Goal: Task Accomplishment & Management: Manage account settings

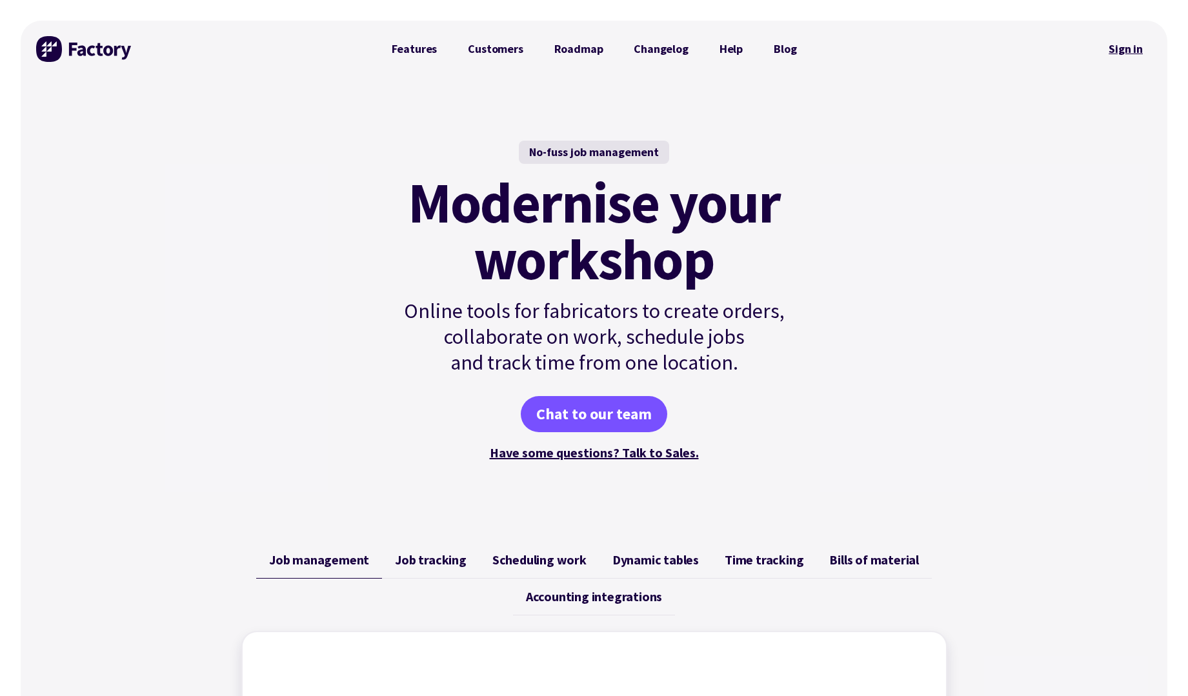
click at [1122, 52] on link "Sign in" at bounding box center [1125, 49] width 52 height 30
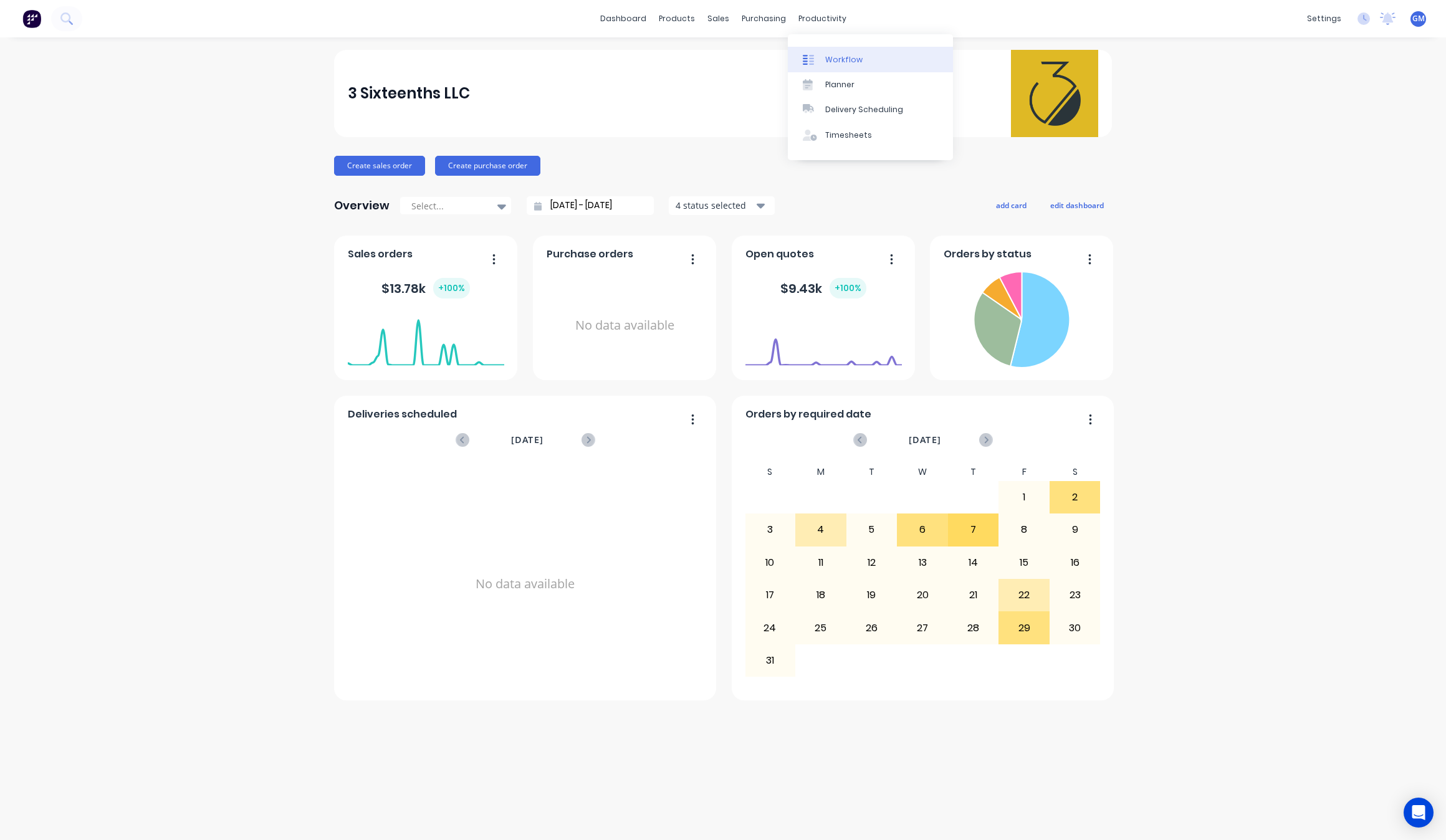
click at [839, 54] on div "Workflow" at bounding box center [843, 60] width 38 height 12
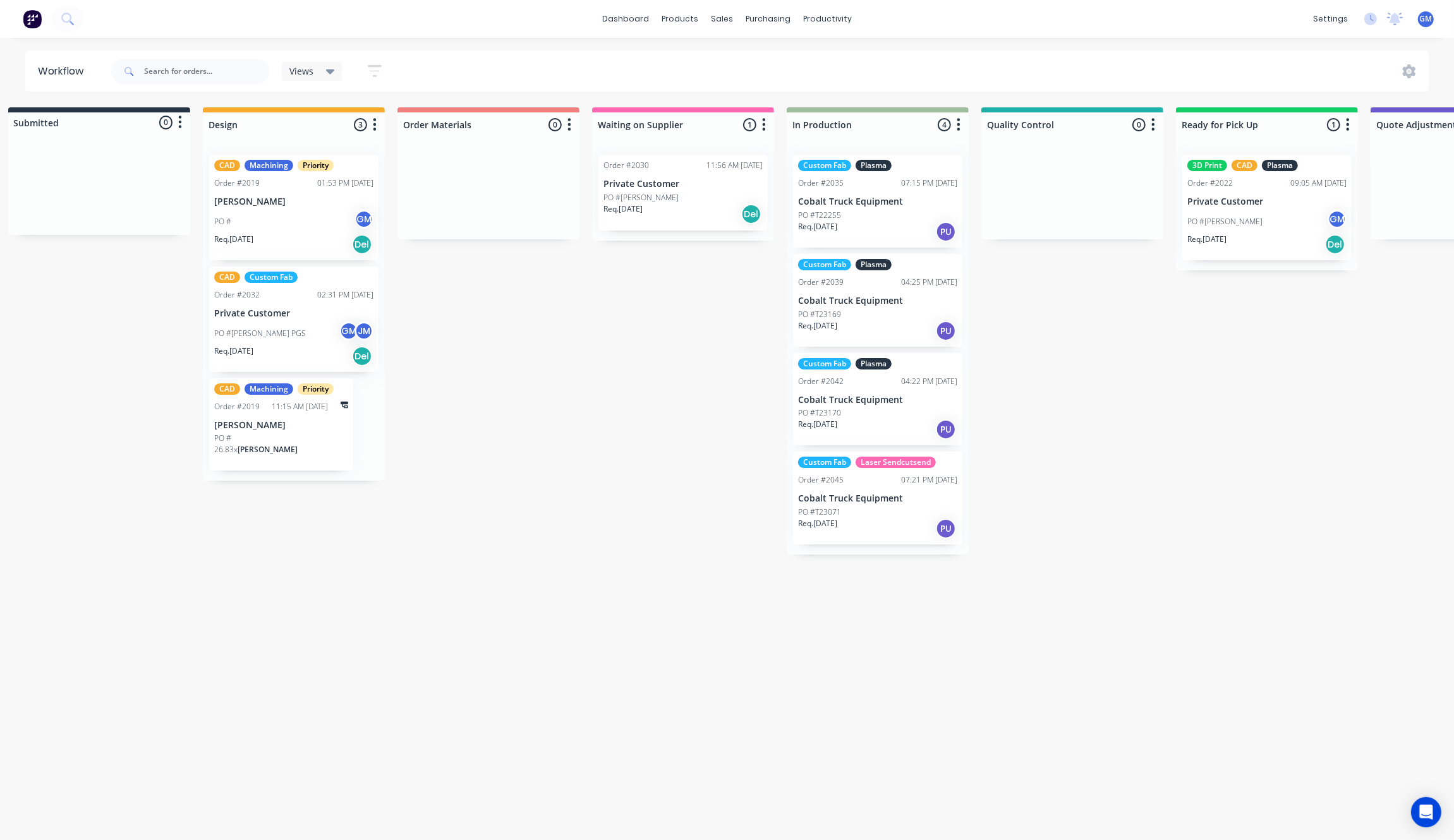
scroll to position [0, 218]
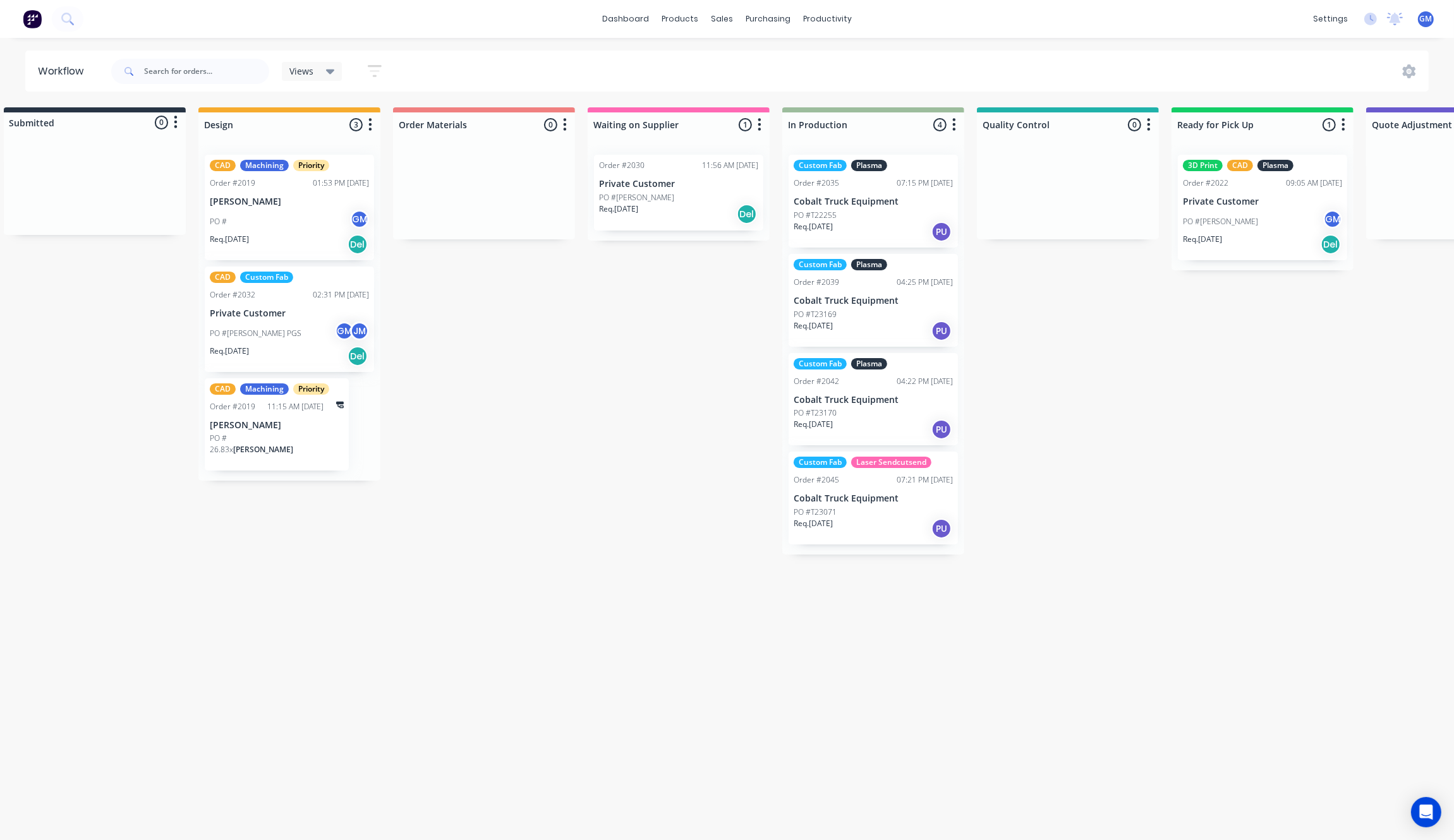
click at [321, 244] on div "Req. 23/07/25 Del" at bounding box center [289, 245] width 160 height 22
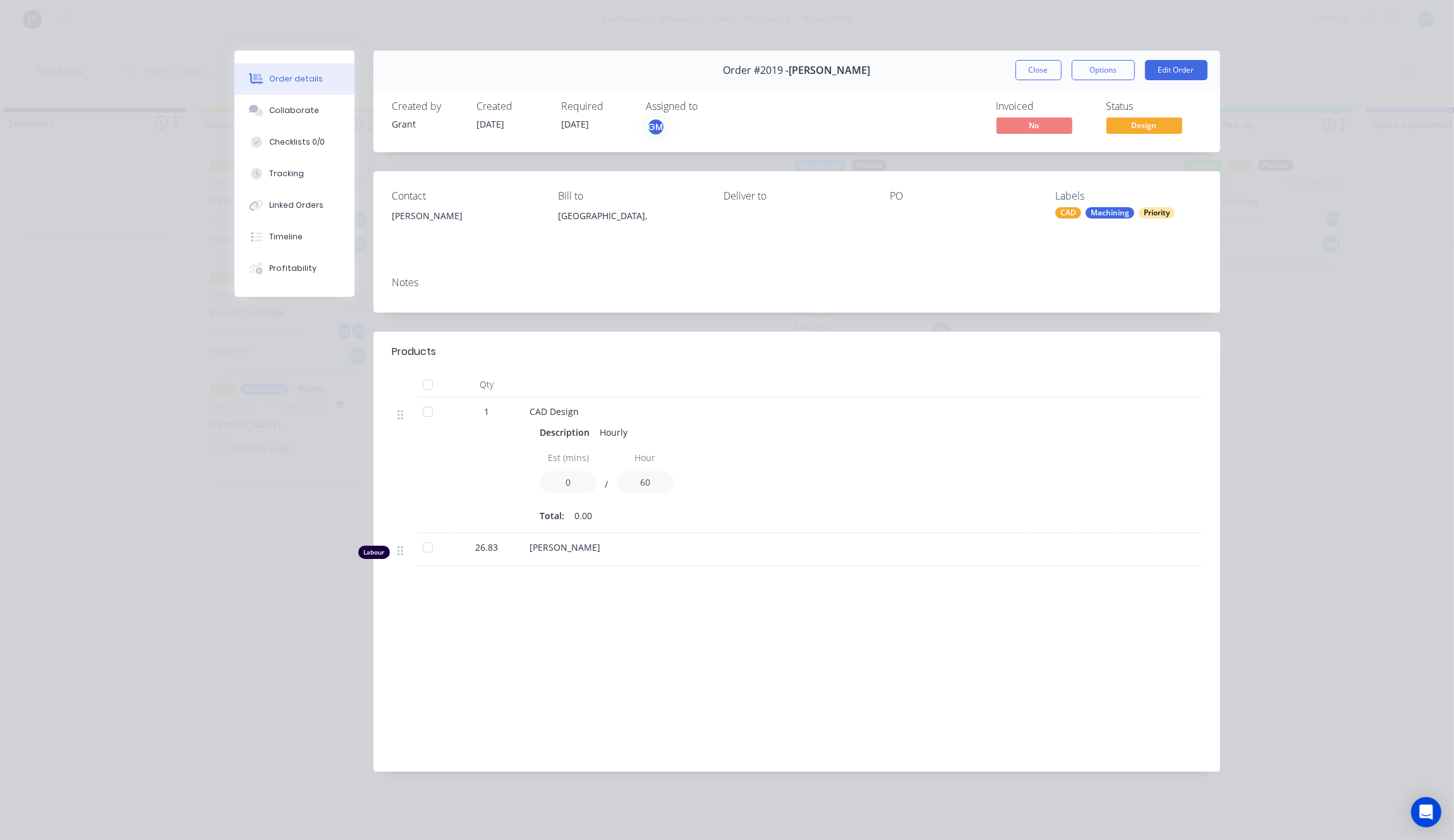
click at [252, 520] on div "Order #2019 - Joseph Vero Close Options Edit Order Created by Grant Created 29/…" at bounding box center [727, 421] width 985 height 740
click at [1048, 60] on button "Close" at bounding box center [1038, 70] width 46 height 21
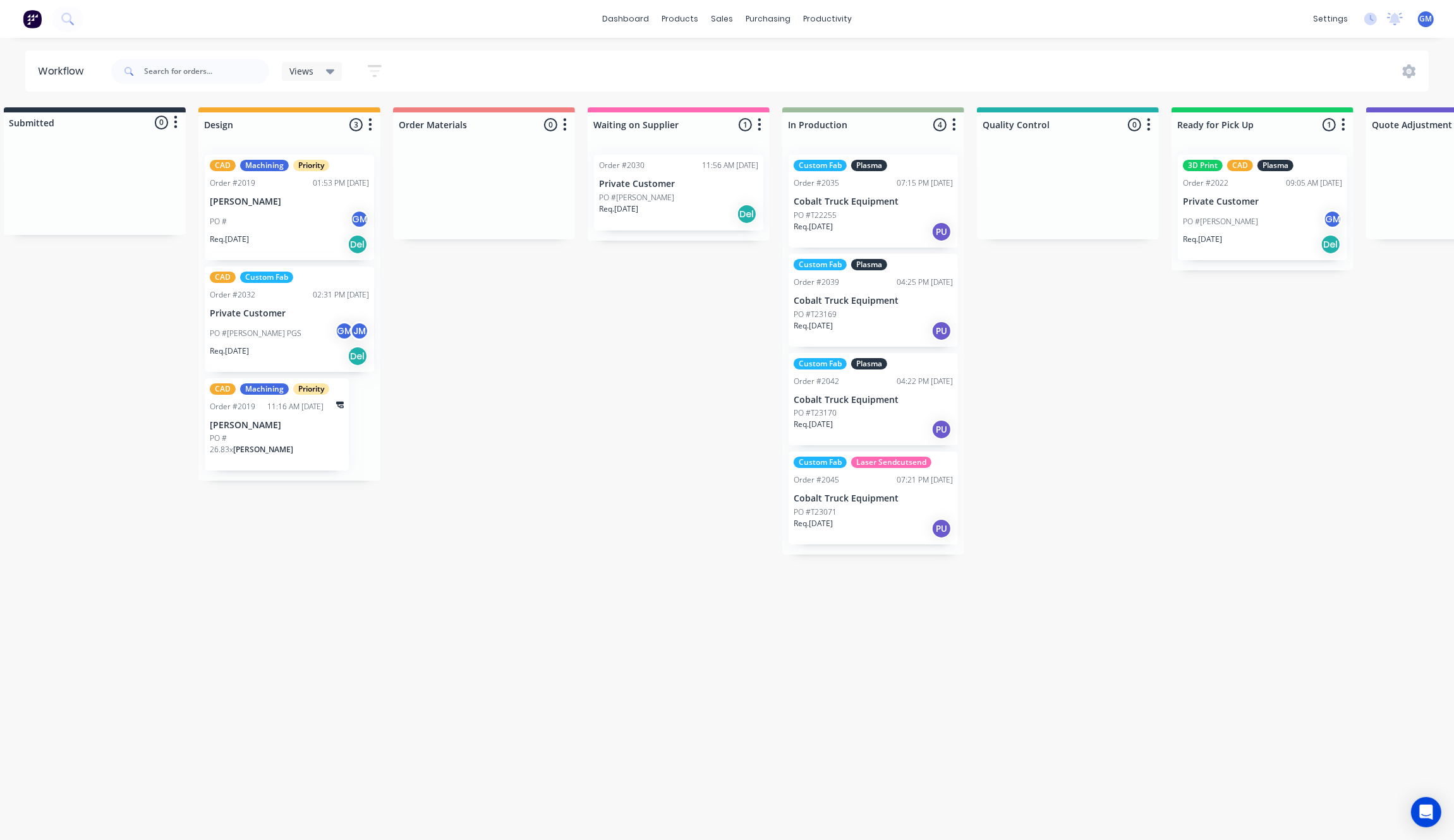
click at [306, 443] on div "PO #" at bounding box center [276, 439] width 134 height 12
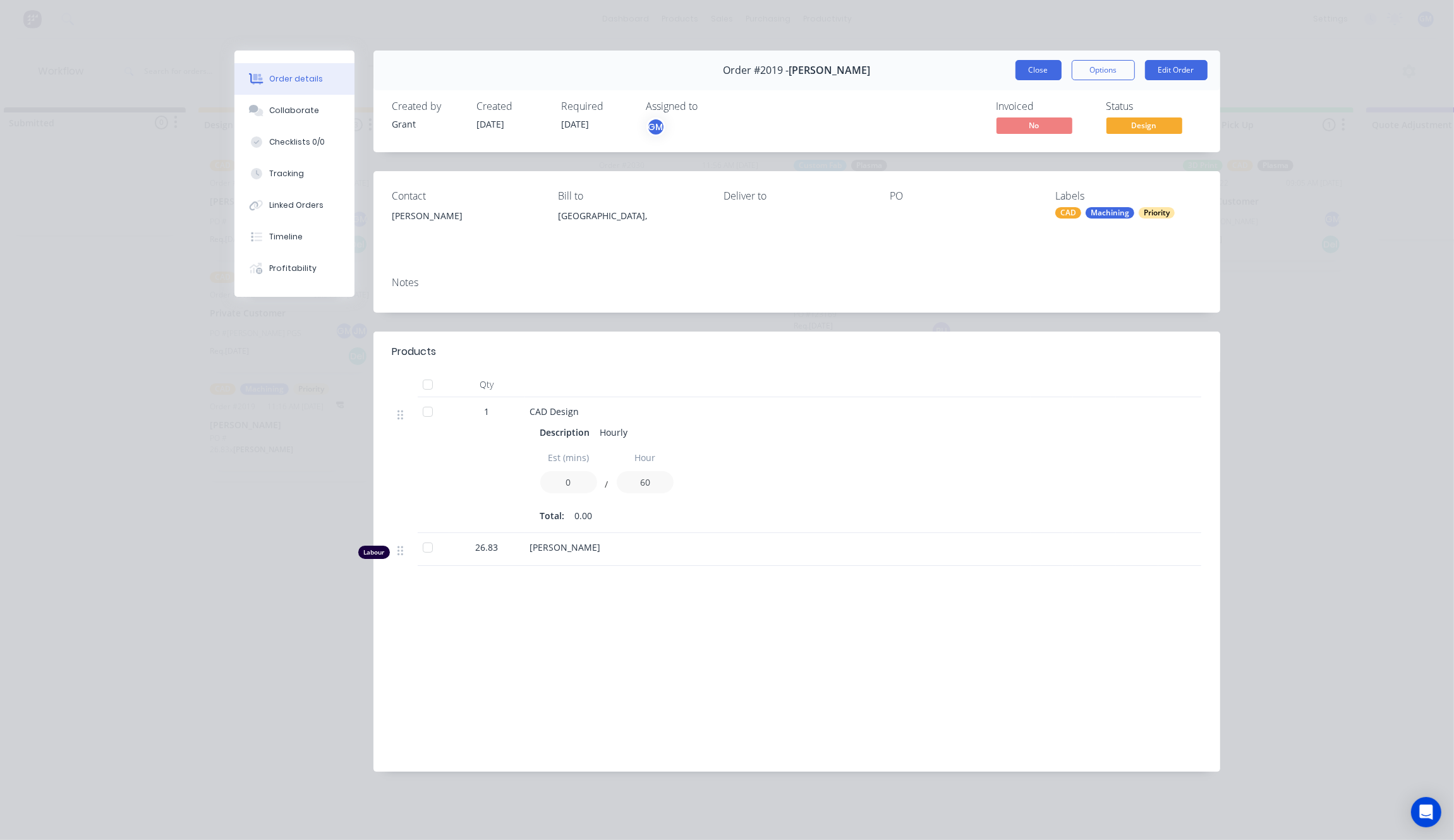
click at [1050, 68] on button "Close" at bounding box center [1038, 70] width 46 height 21
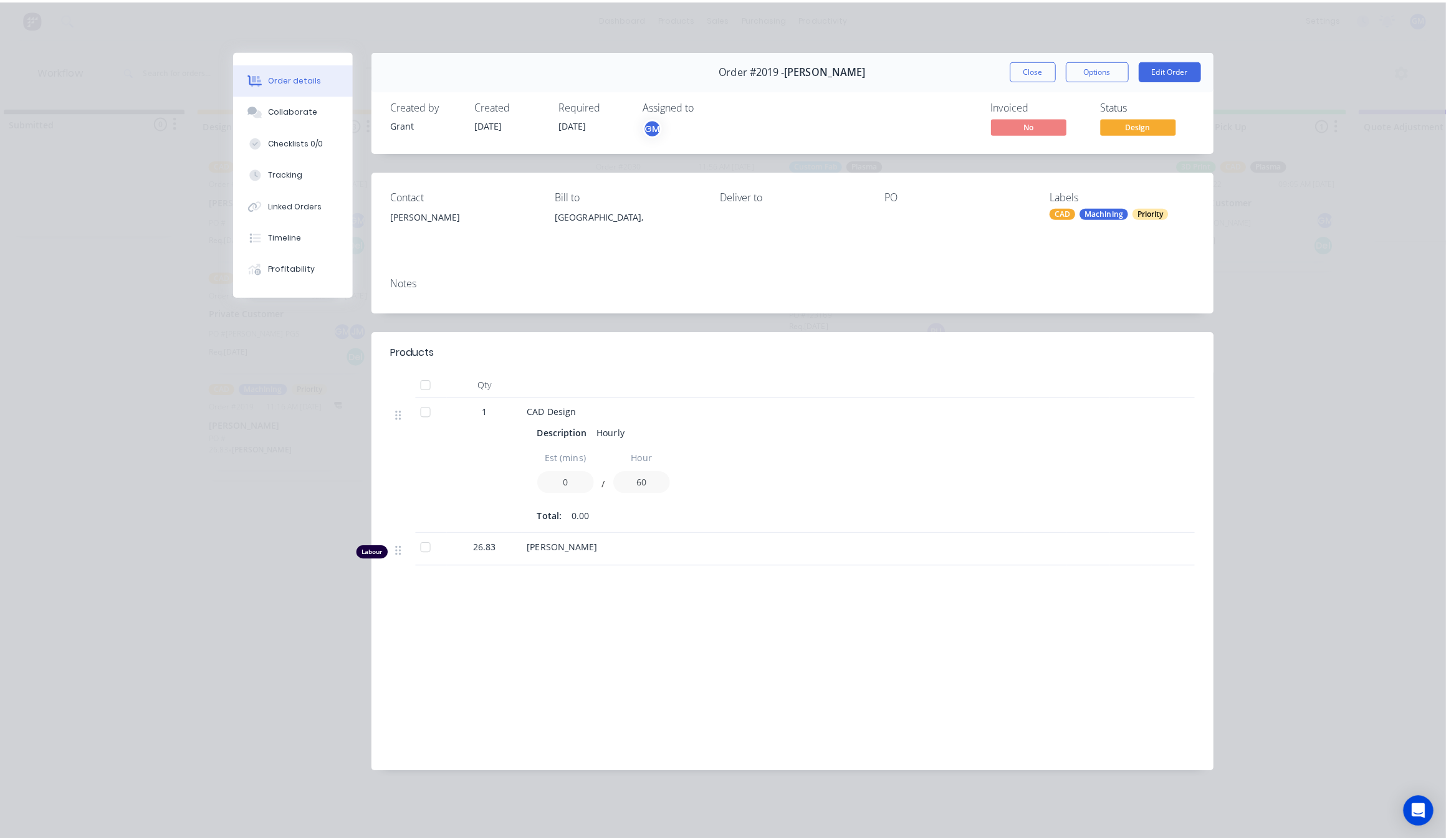
scroll to position [0, 0]
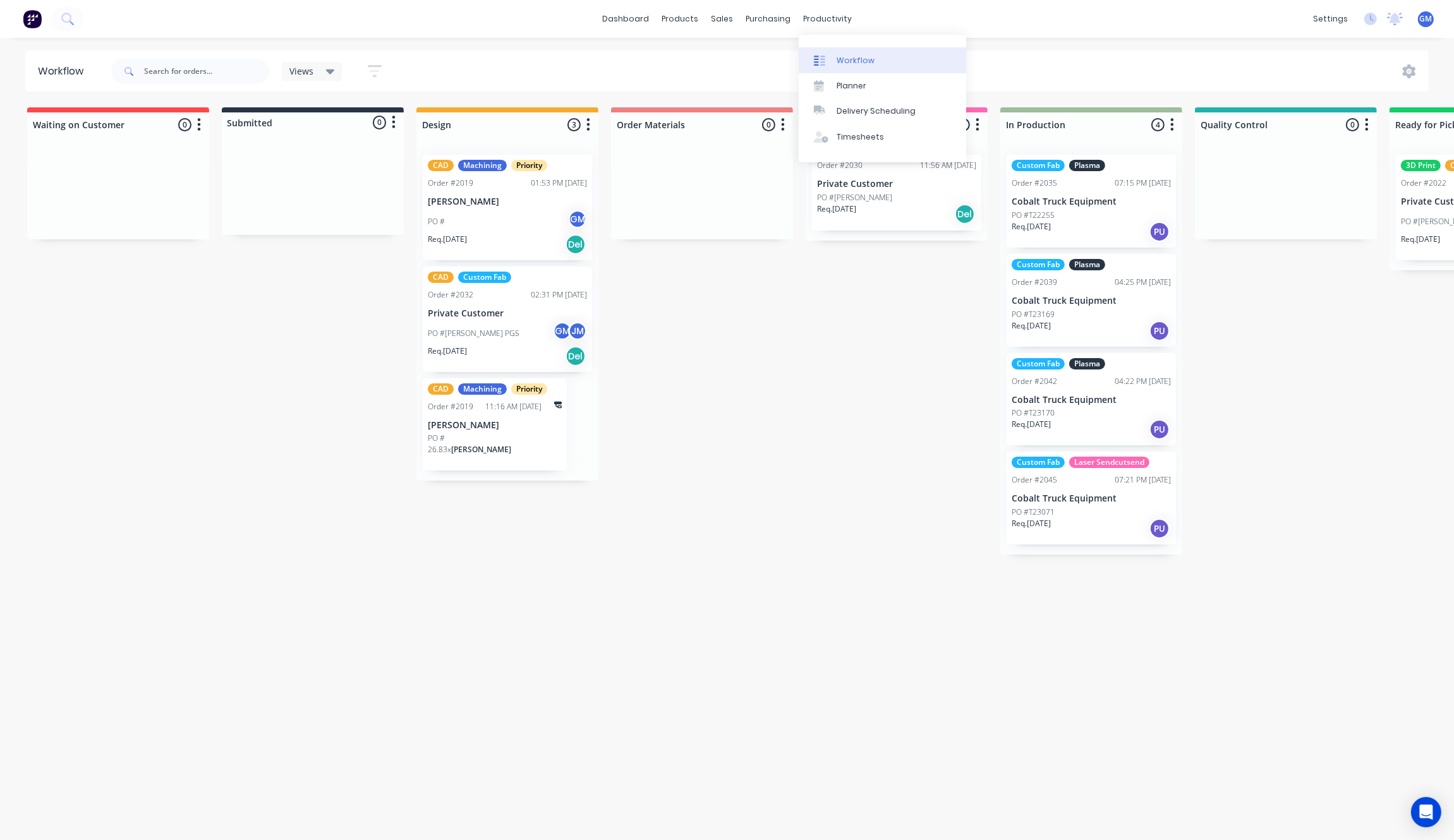
click at [841, 49] on link "Workflow" at bounding box center [881, 60] width 167 height 25
click at [497, 247] on div "Req. 23/07/25 Del" at bounding box center [507, 245] width 160 height 22
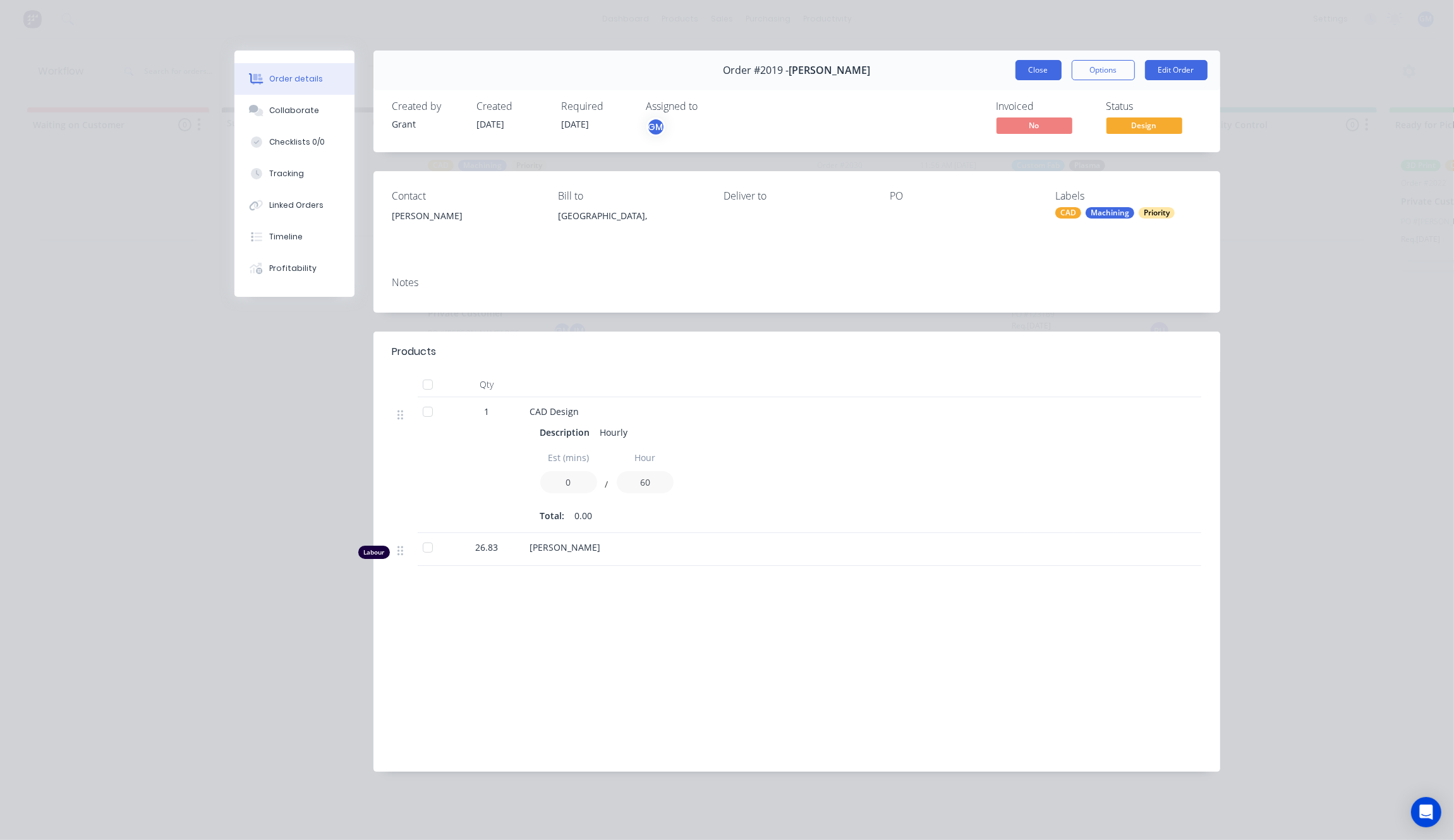
click at [1050, 67] on button "Close" at bounding box center [1038, 70] width 46 height 21
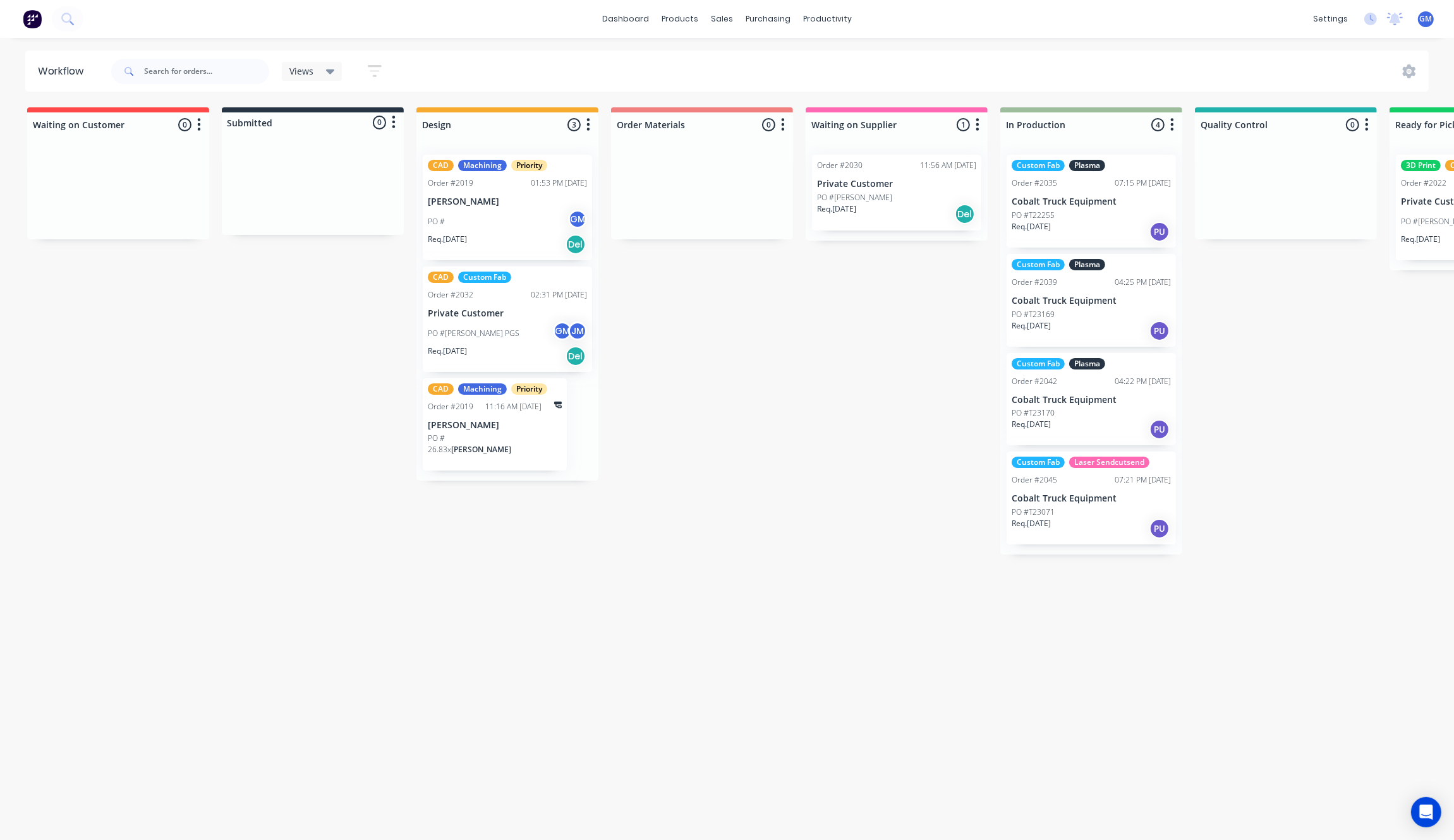
click at [476, 437] on div "PO #" at bounding box center [494, 439] width 134 height 12
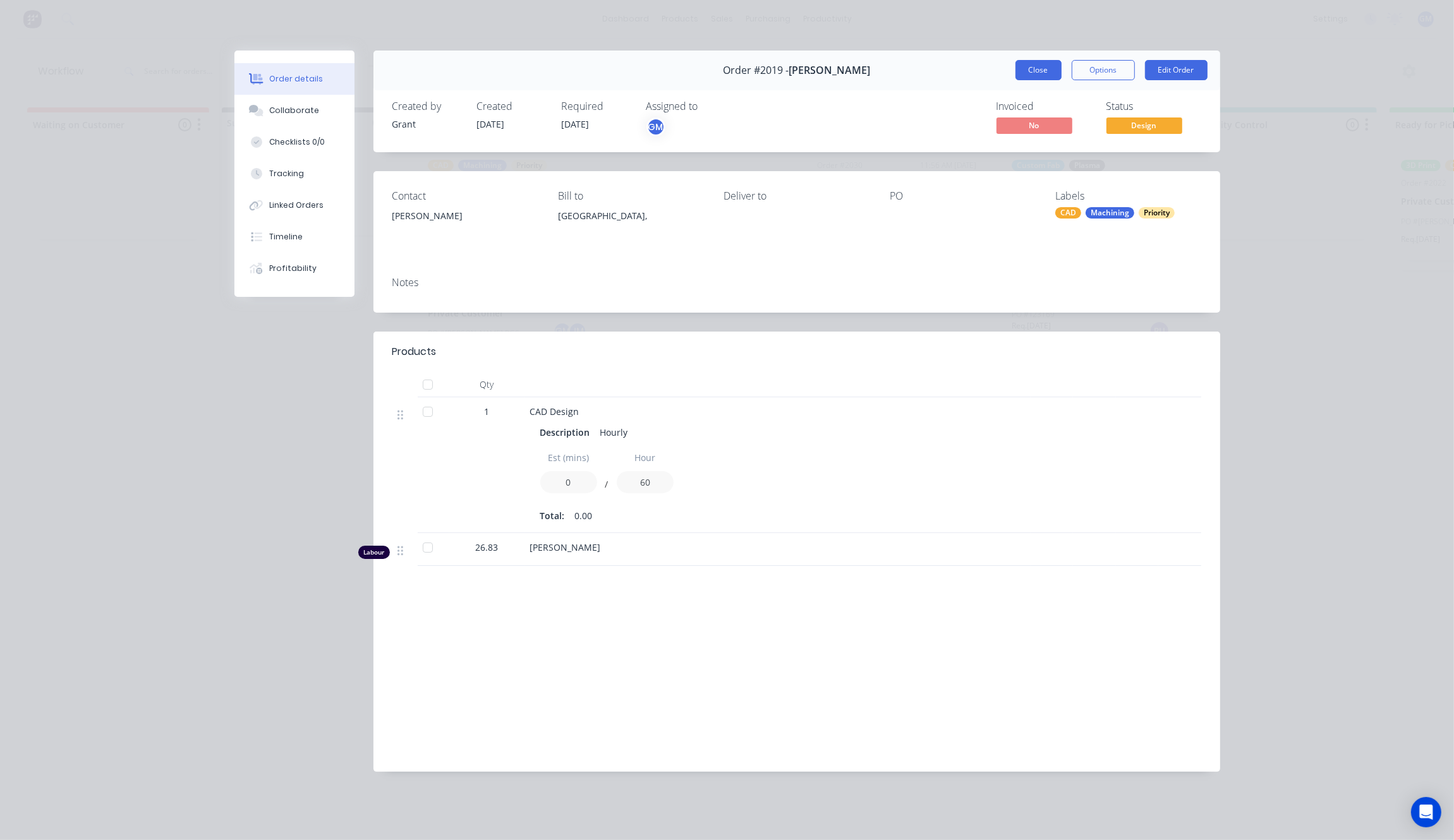
click at [1027, 69] on button "Close" at bounding box center [1038, 70] width 46 height 21
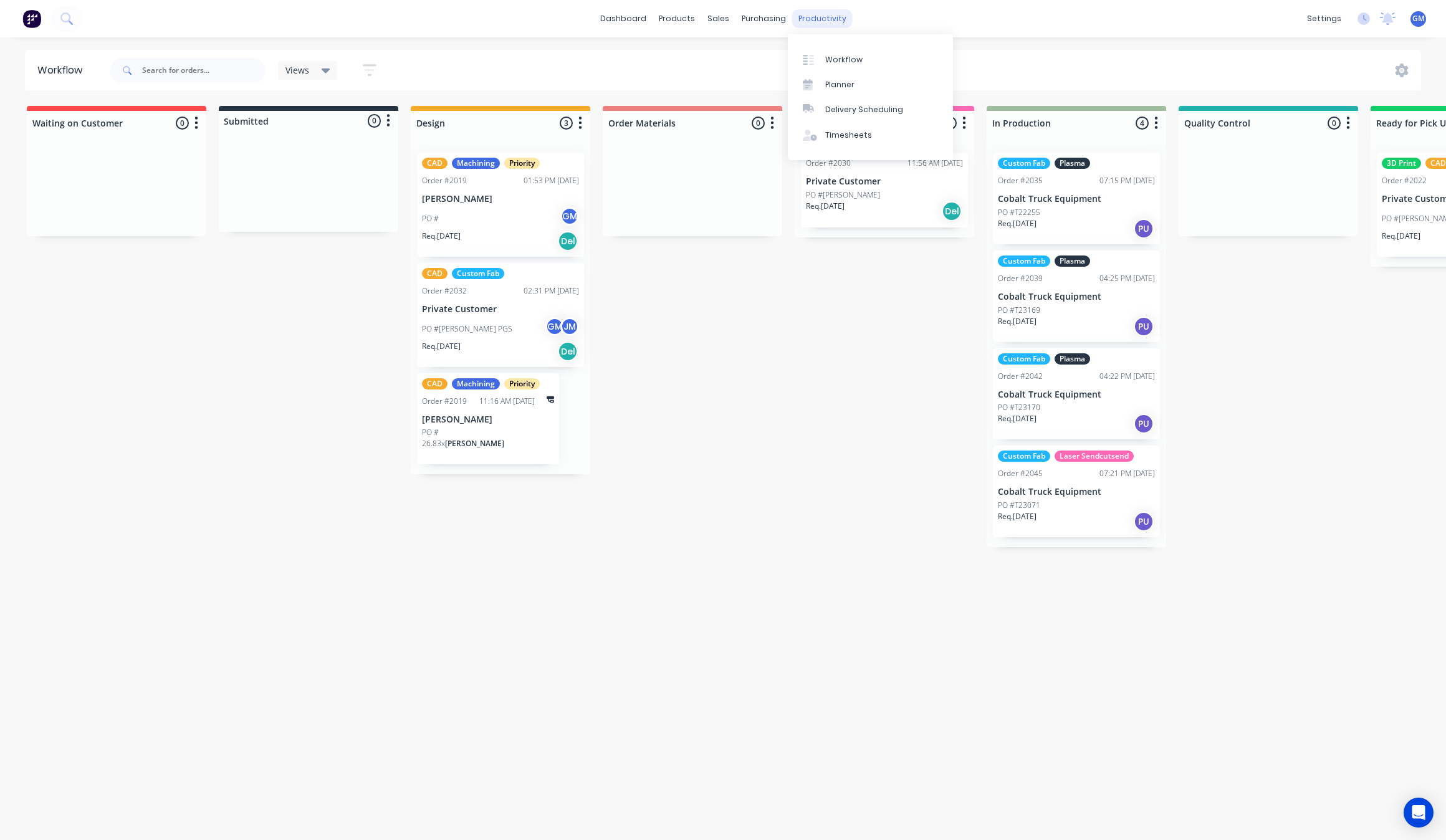
click at [824, 20] on div "productivity" at bounding box center [822, 18] width 61 height 18
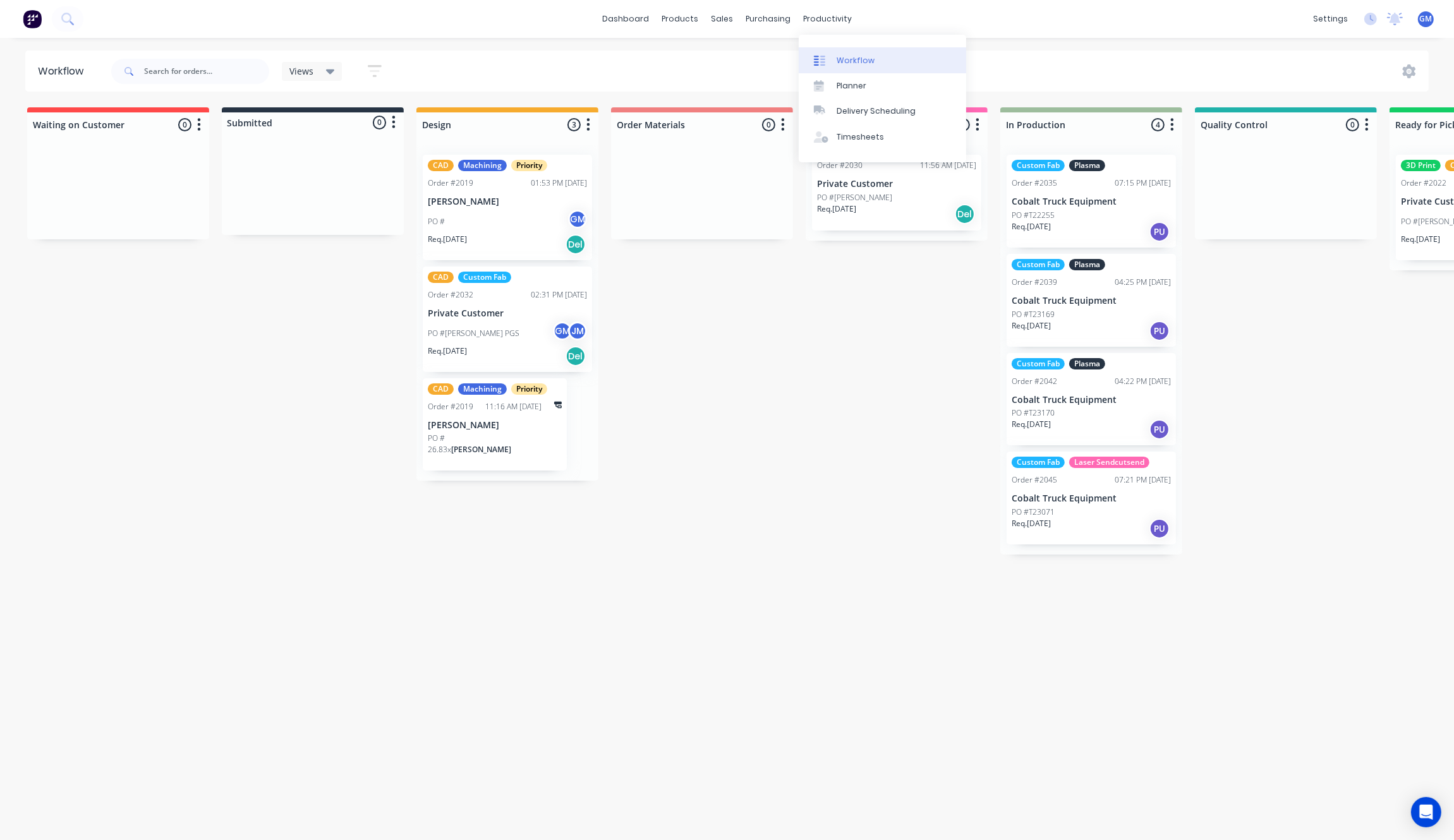
click at [856, 57] on div "Workflow" at bounding box center [855, 61] width 38 height 12
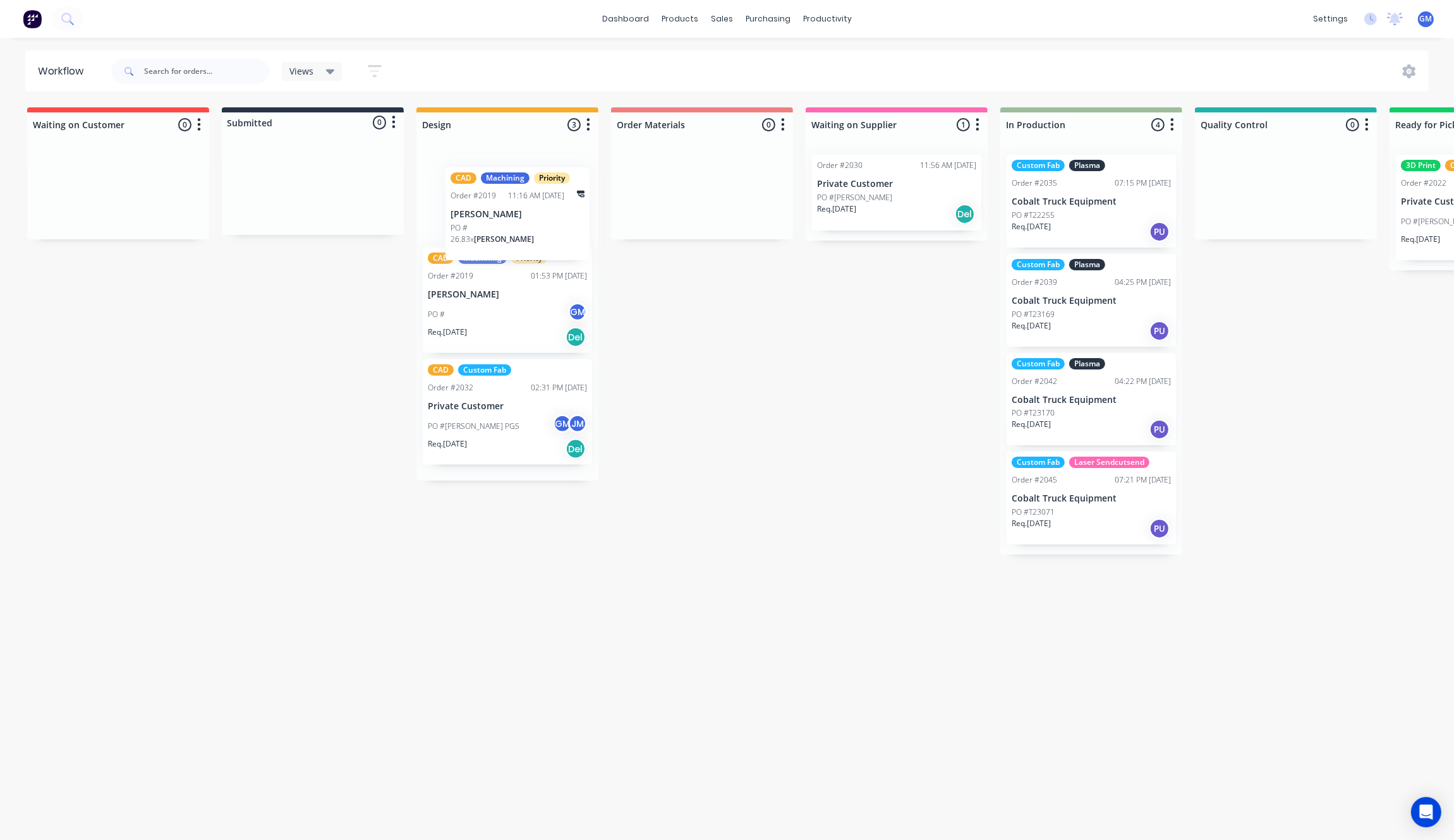
drag, startPoint x: 541, startPoint y: 430, endPoint x: 563, endPoint y: 223, distance: 208.2
click at [563, 223] on div "CAD Machining Priority Order #2019 01:53 PM 28/08/25 Joseph Vero PO # GM Req. 2…" at bounding box center [507, 312] width 182 height 336
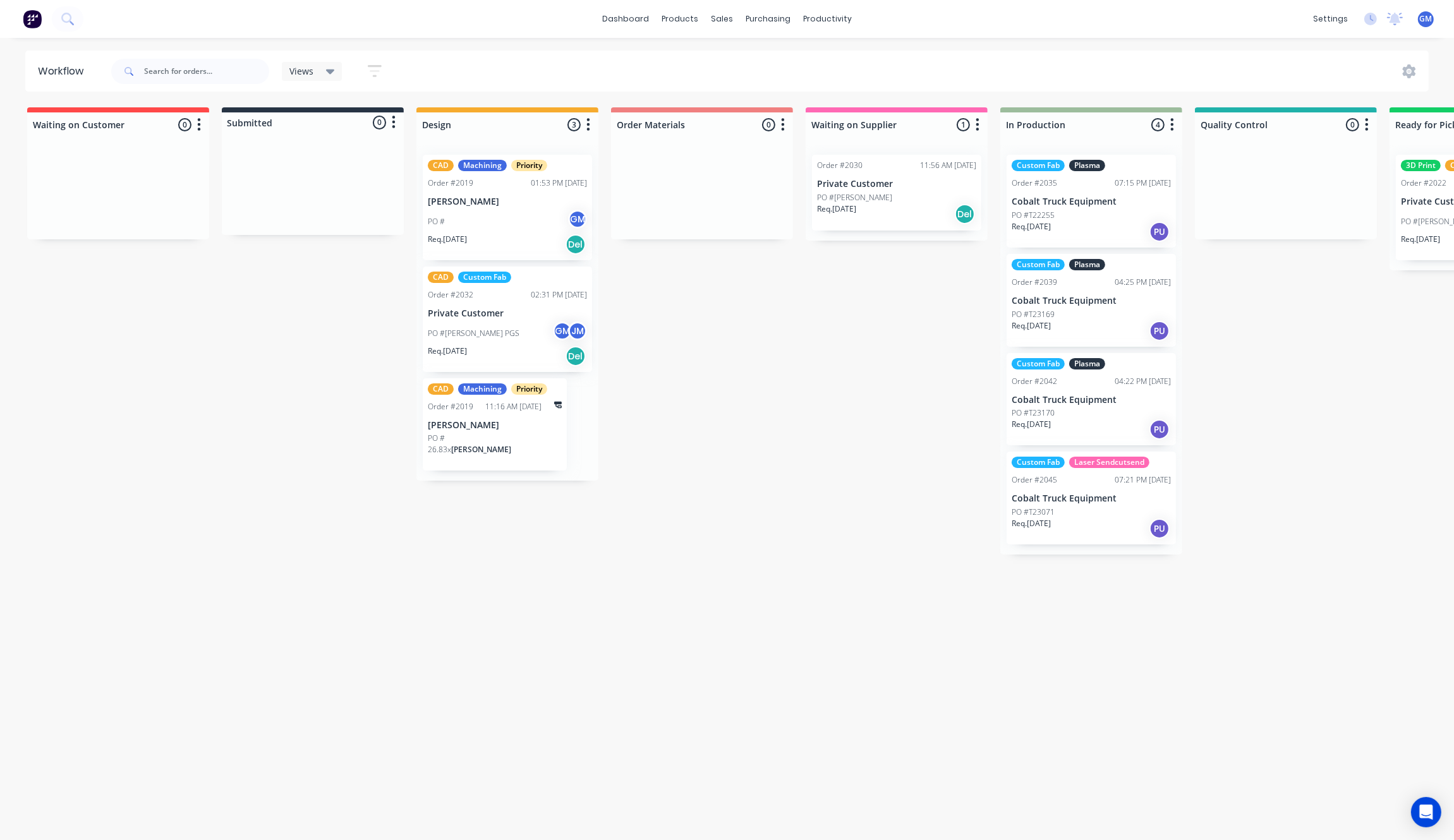
click at [560, 188] on div "01:53 PM [DATE]" at bounding box center [558, 183] width 56 height 12
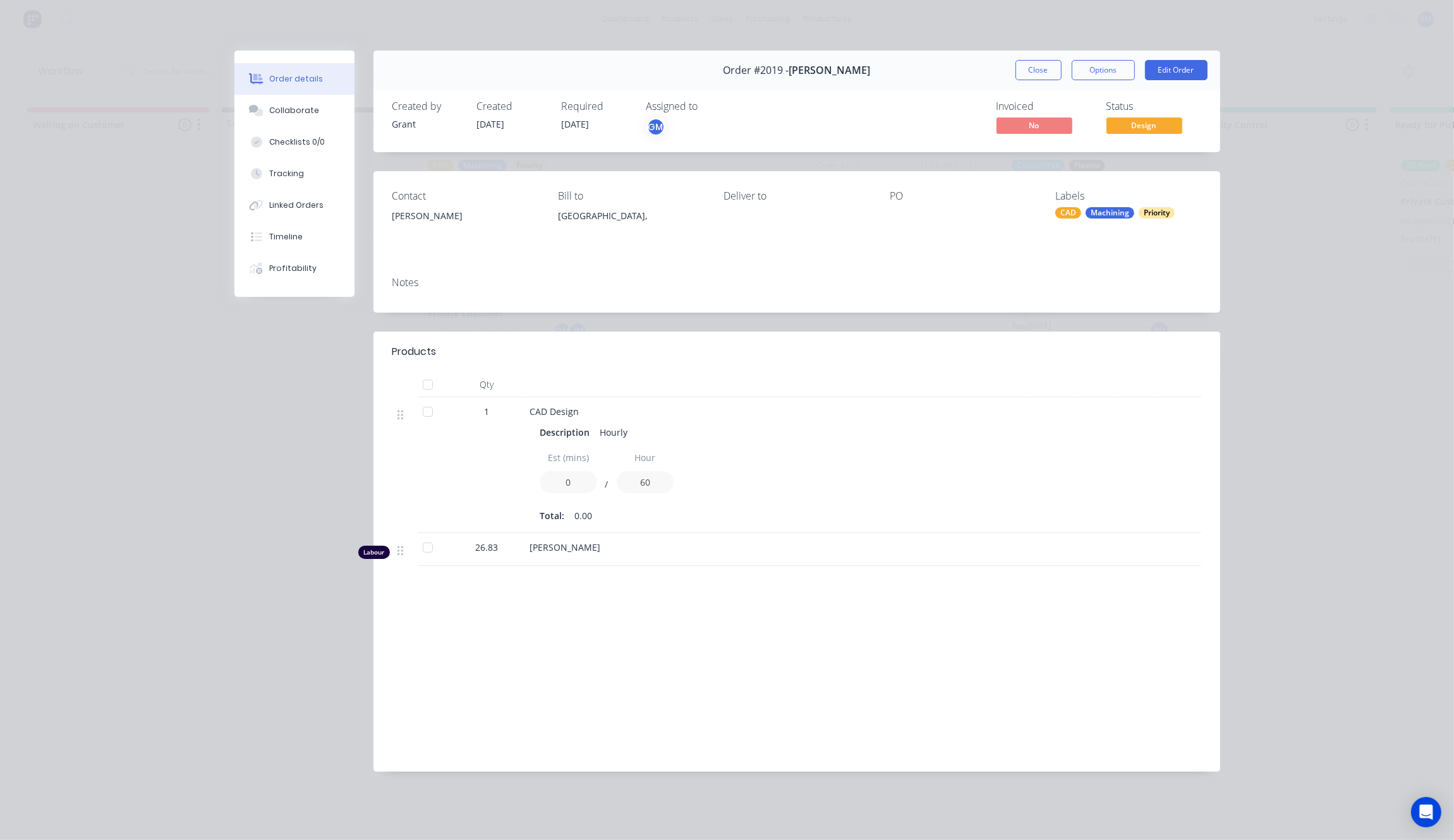
click at [191, 249] on div "Order details Collaborate Checklists 0/0 Tracking Linked Orders Timeline Profit…" at bounding box center [727, 420] width 1454 height 840
click at [1034, 70] on button "Close" at bounding box center [1038, 70] width 46 height 21
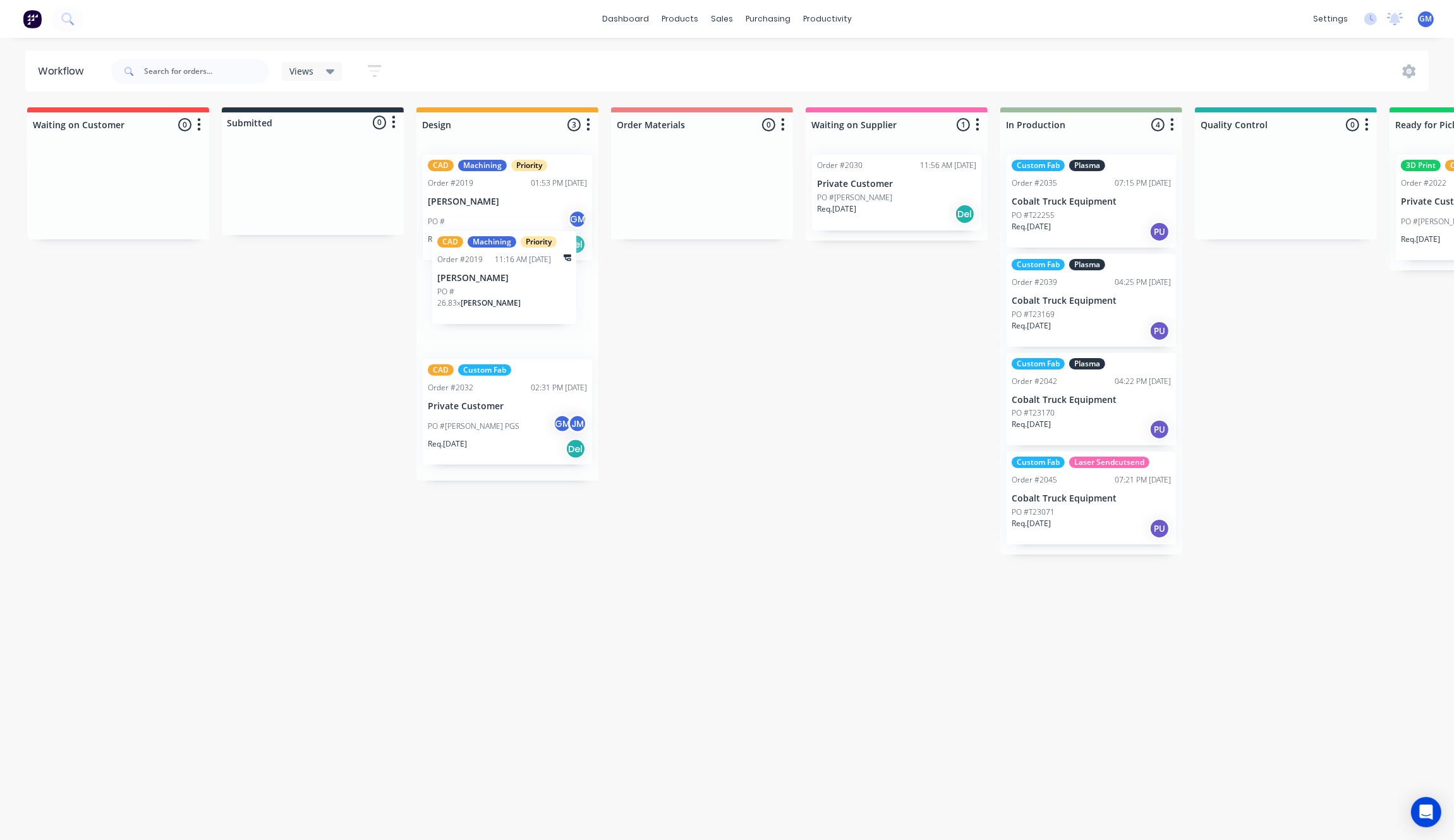
drag, startPoint x: 560, startPoint y: 408, endPoint x: 573, endPoint y: 254, distance: 154.5
click at [573, 254] on div "CAD Machining Priority Order #2019 01:53 PM 28/08/25 Joseph Vero PO # GM Req. 2…" at bounding box center [507, 312] width 182 height 336
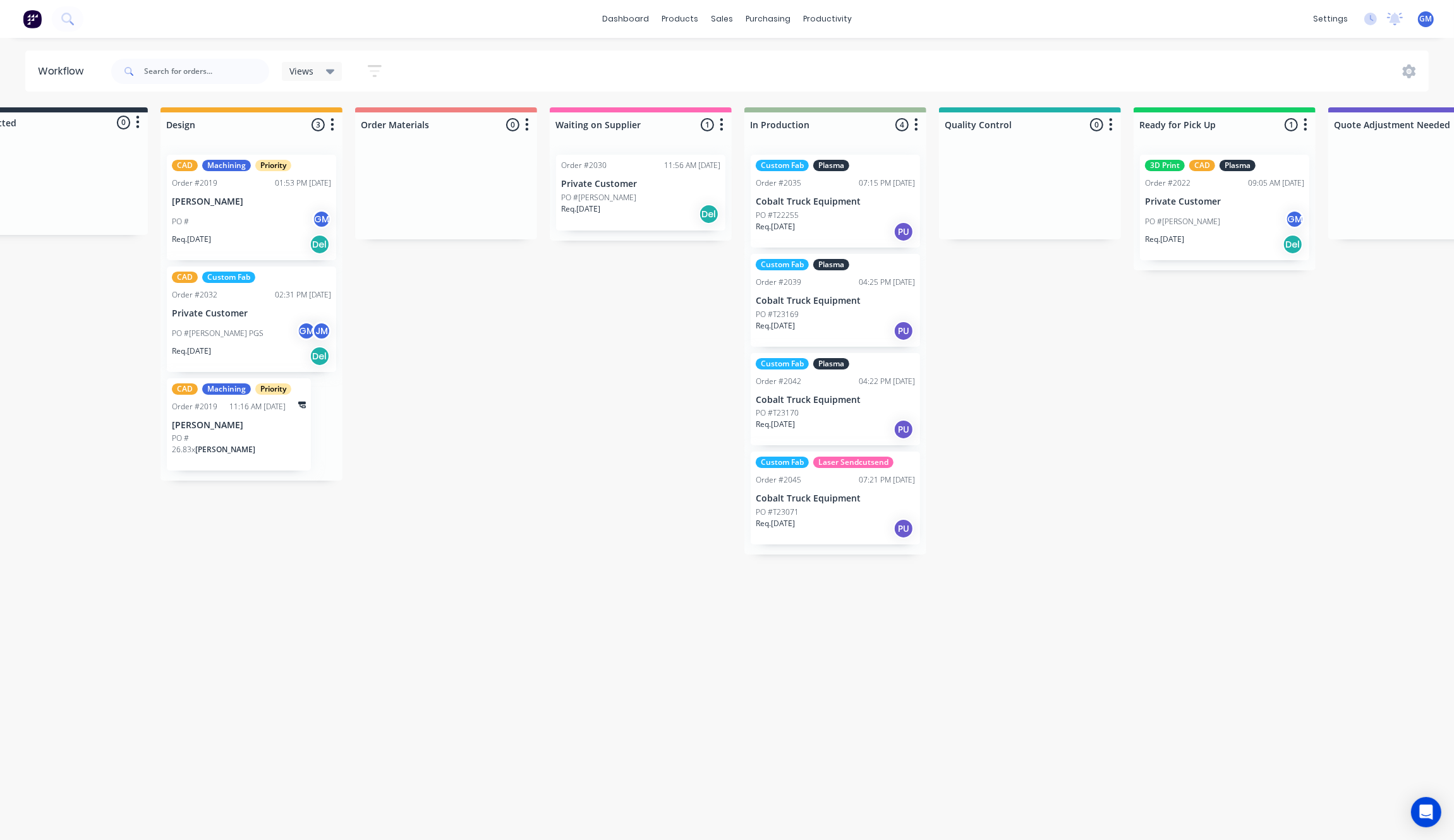
scroll to position [0, 252]
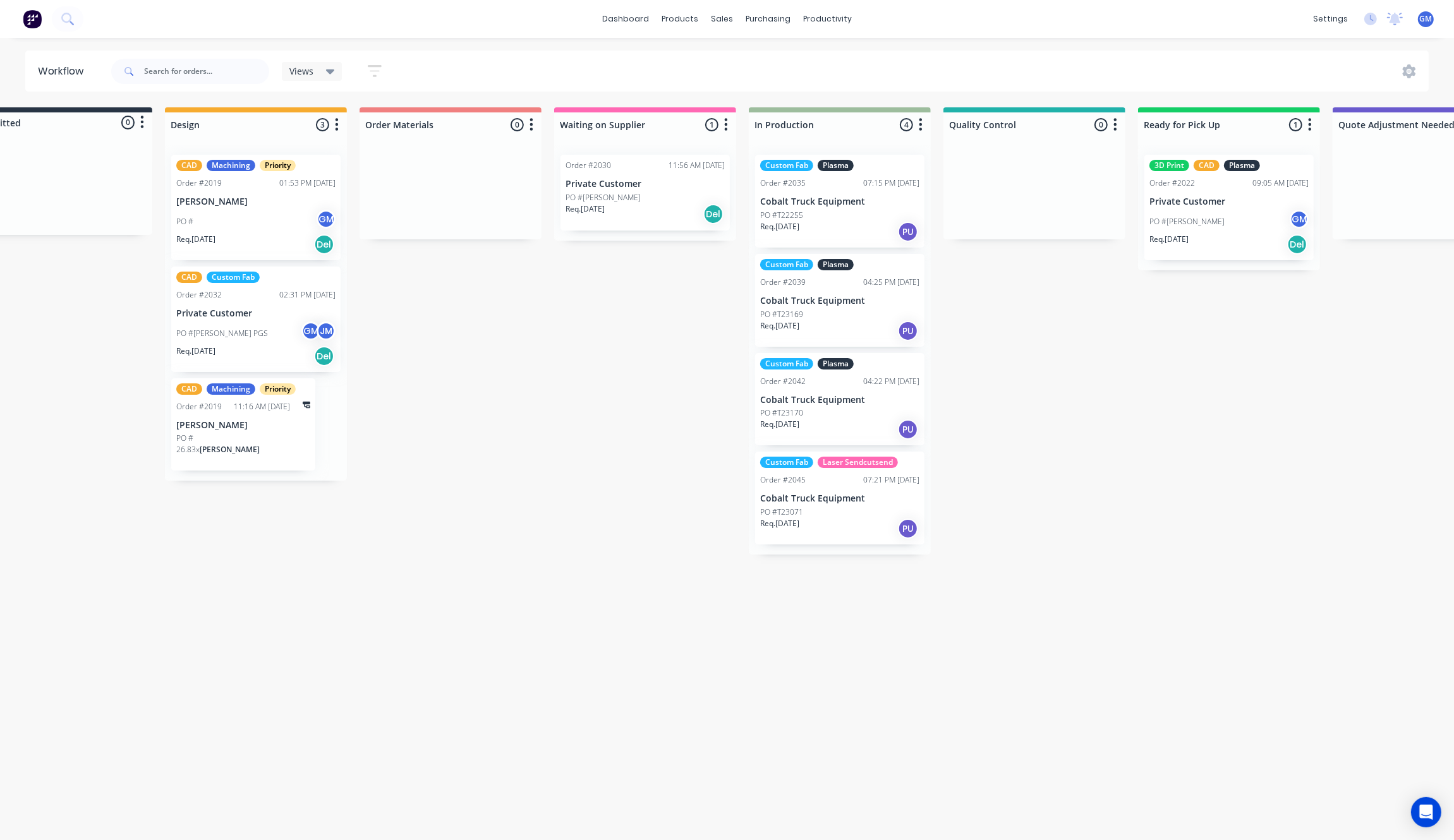
click at [1157, 406] on div "Waiting on Customer 0 Status colour #FF4949 hex #FF4949 Save Cancel Notificatio…" at bounding box center [976, 470] width 2473 height 725
click at [816, 316] on div "PO #T23169" at bounding box center [839, 314] width 160 height 12
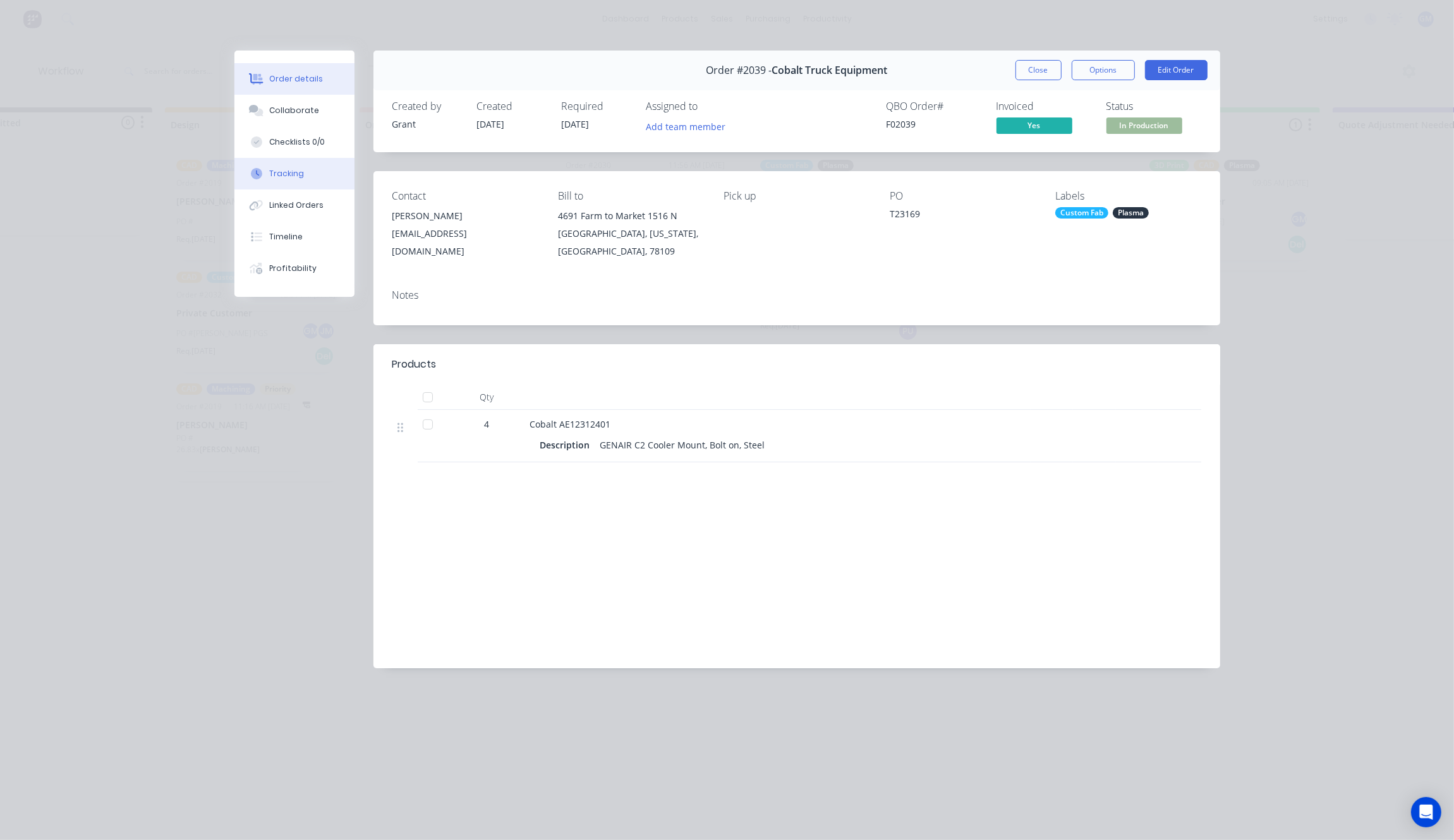
click at [296, 172] on div "Tracking" at bounding box center [286, 174] width 34 height 12
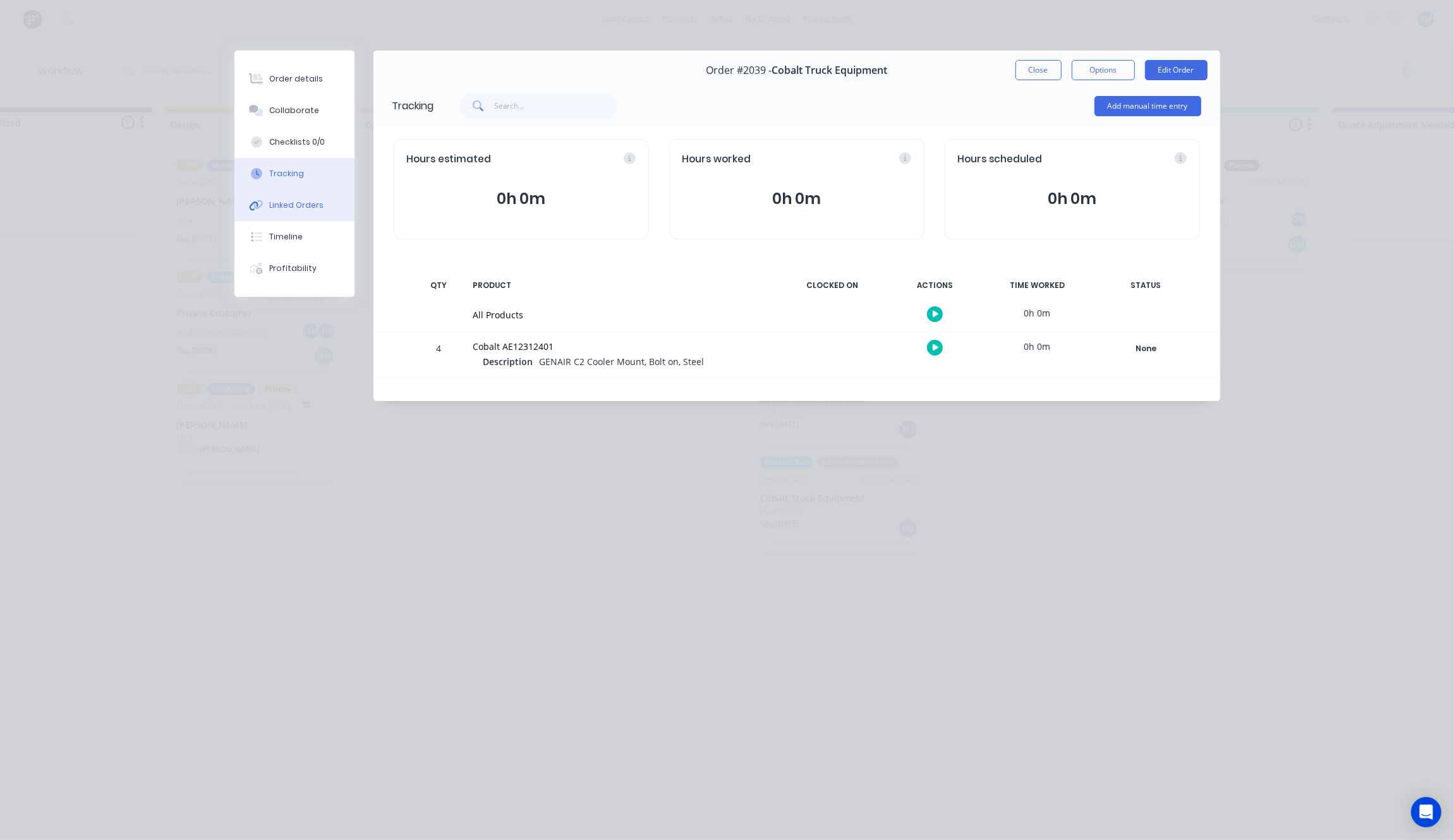
click at [305, 204] on div "Linked Orders" at bounding box center [296, 206] width 54 height 12
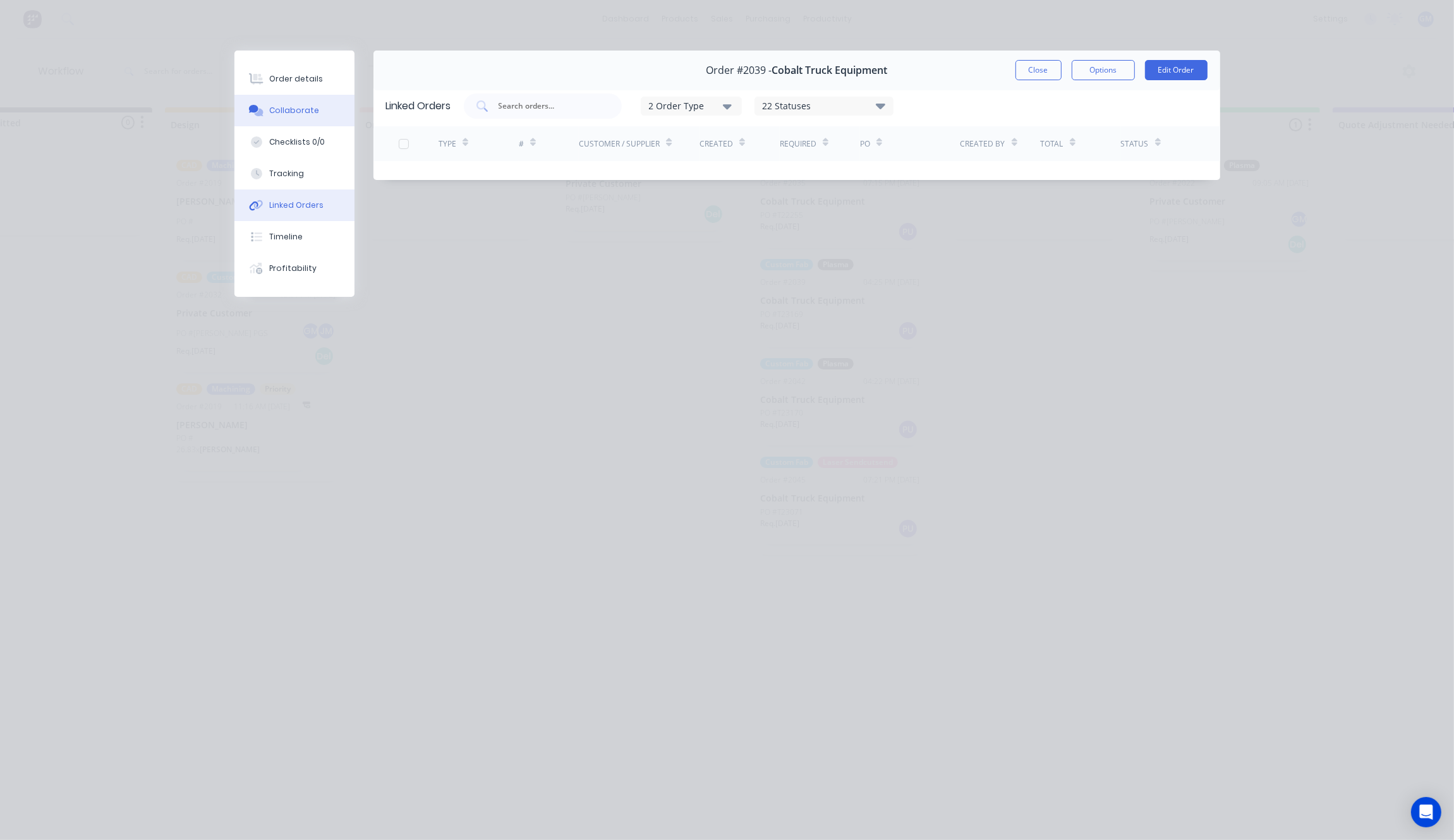
click at [319, 102] on button "Collaborate" at bounding box center [294, 111] width 120 height 31
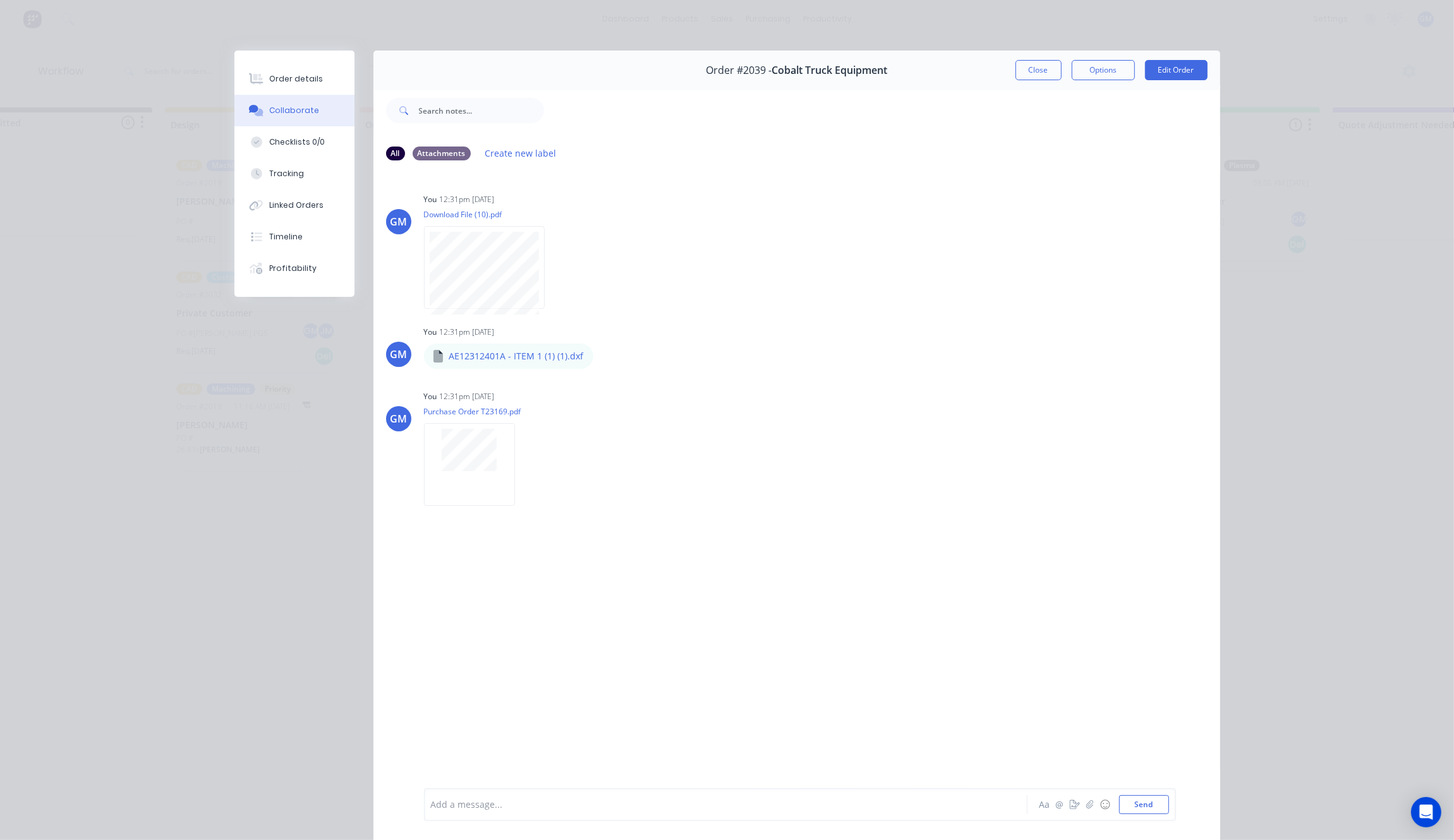
click at [348, 417] on div "Order #2039 - Cobalt Truck Equipment Close Options Edit Order All Attachments C…" at bounding box center [727, 454] width 985 height 808
click at [1025, 67] on button "Close" at bounding box center [1038, 70] width 46 height 21
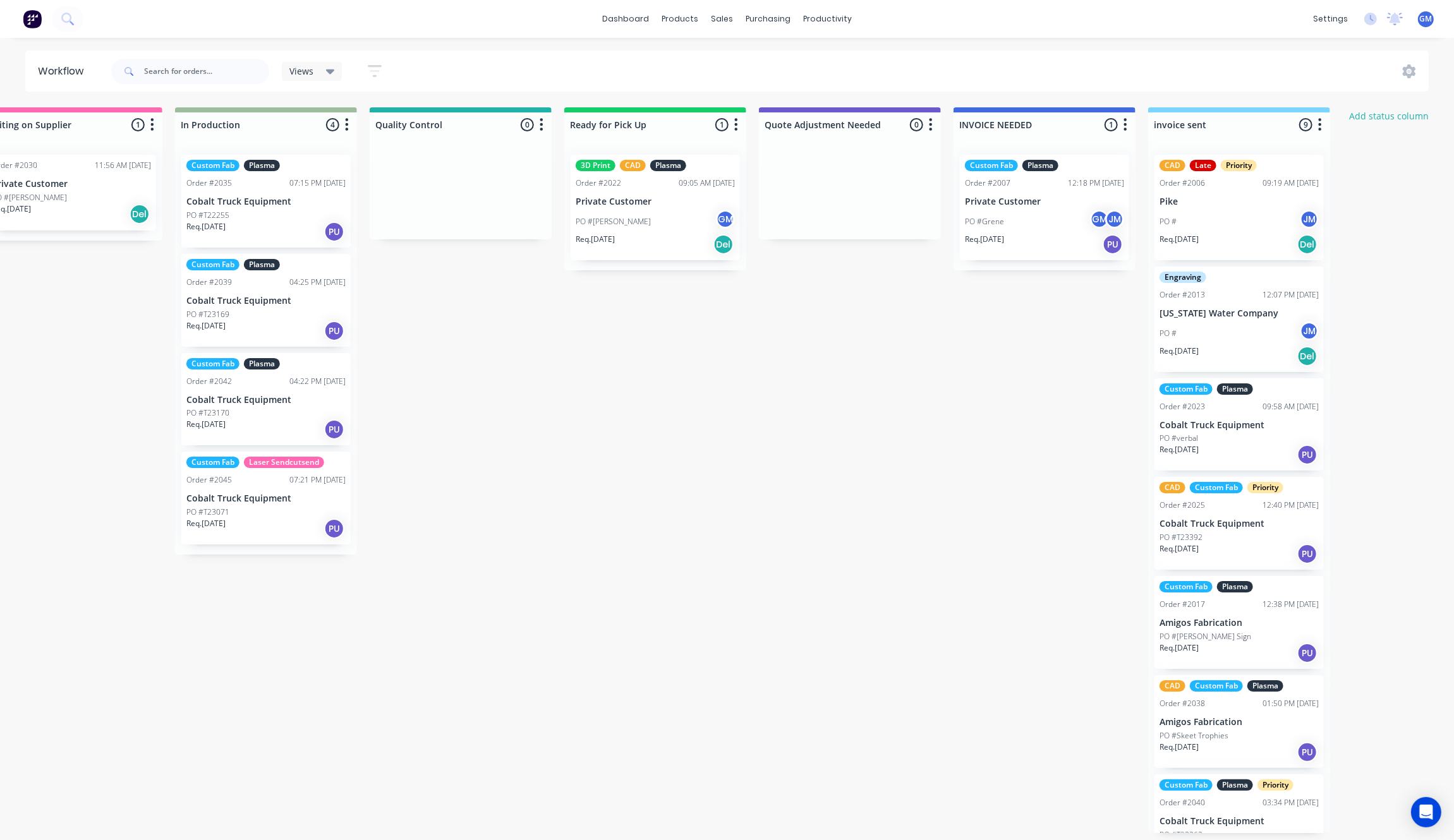
scroll to position [5, 841]
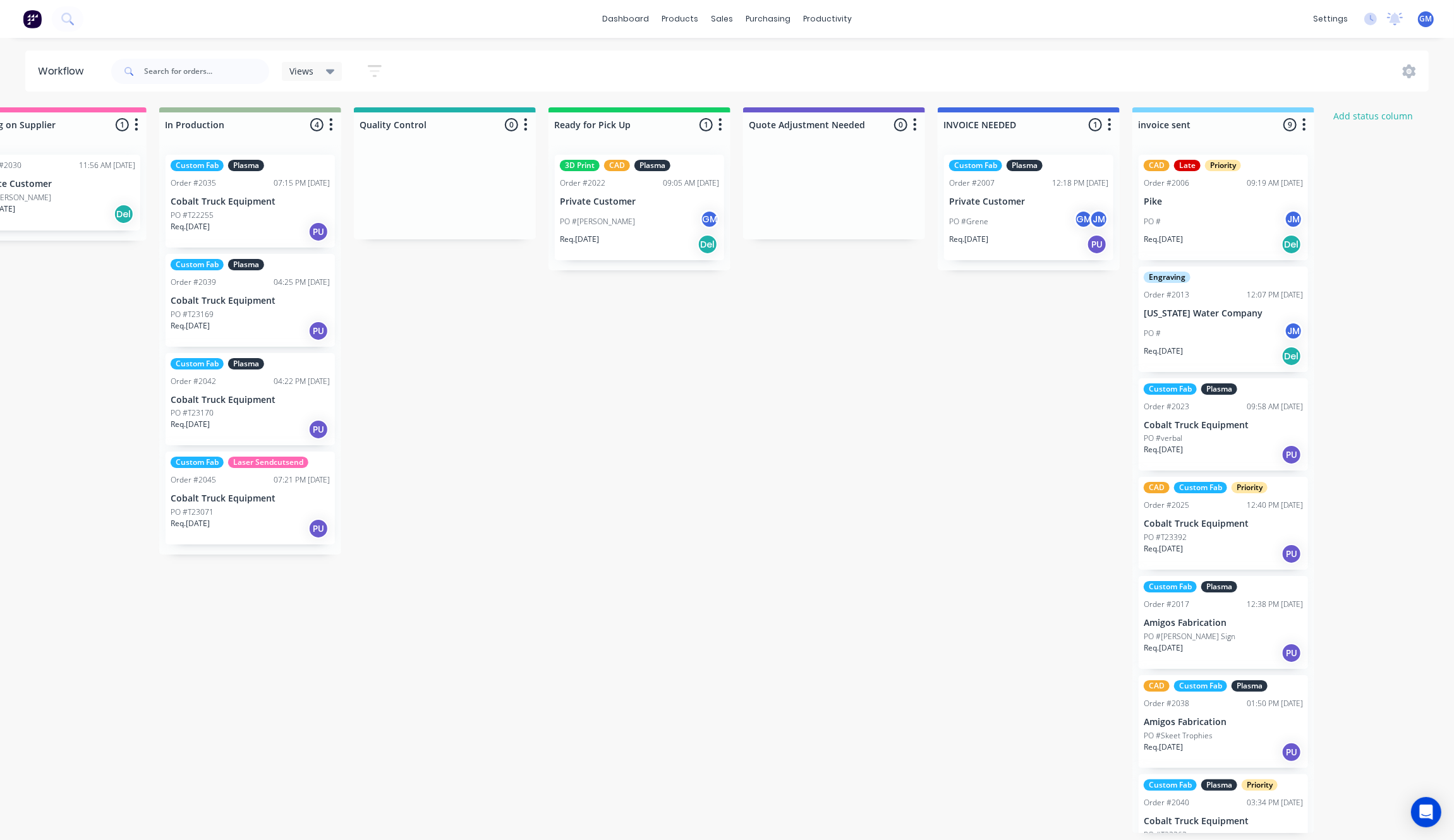
drag, startPoint x: 719, startPoint y: 299, endPoint x: 712, endPoint y: 318, distance: 20.2
click at [719, 302] on div "Waiting on Customer 0 Status colour #FF4949 hex #FF4949 Save Cancel Notificatio…" at bounding box center [387, 470] width 2473 height 725
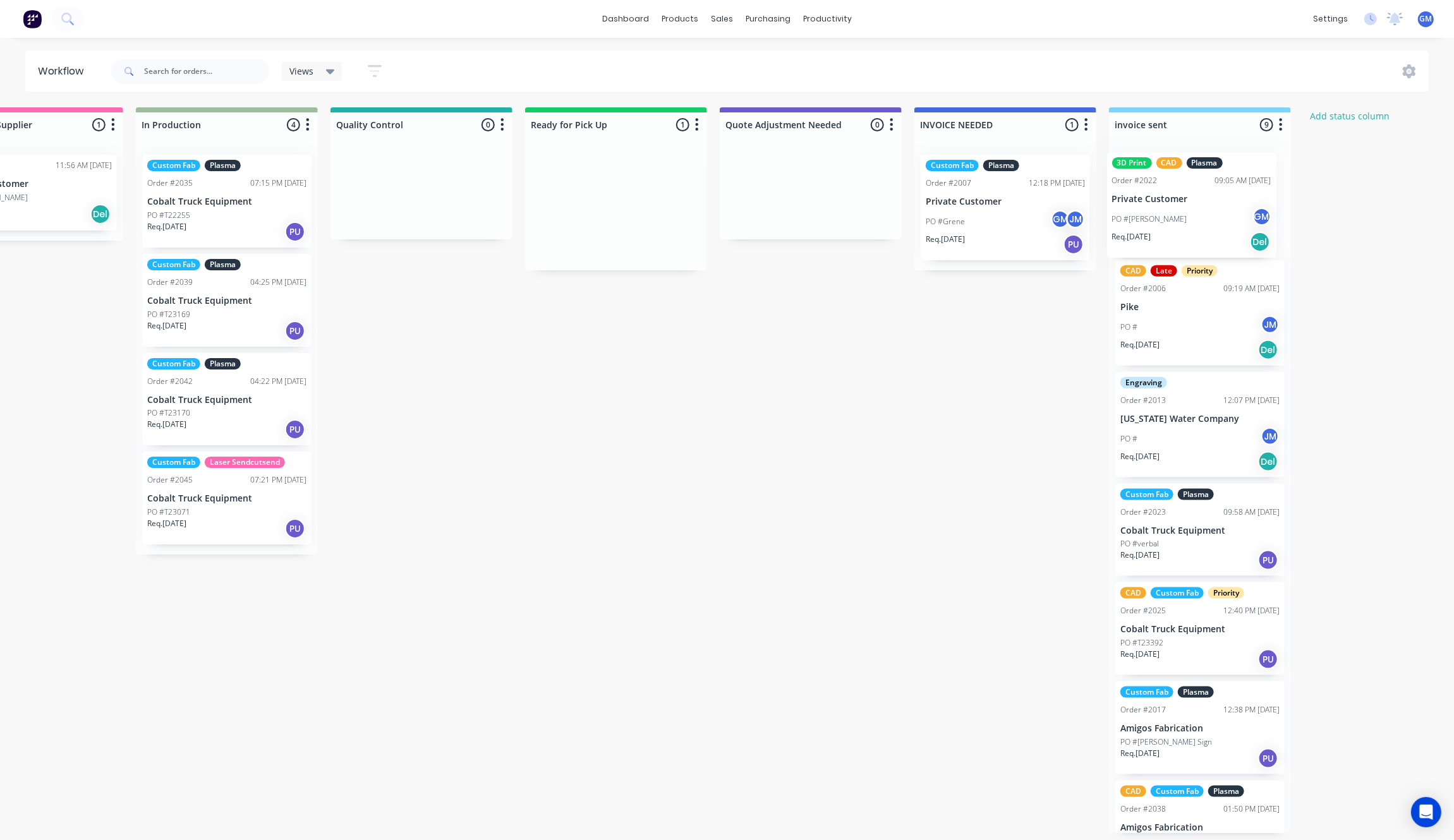
scroll to position [0, 886]
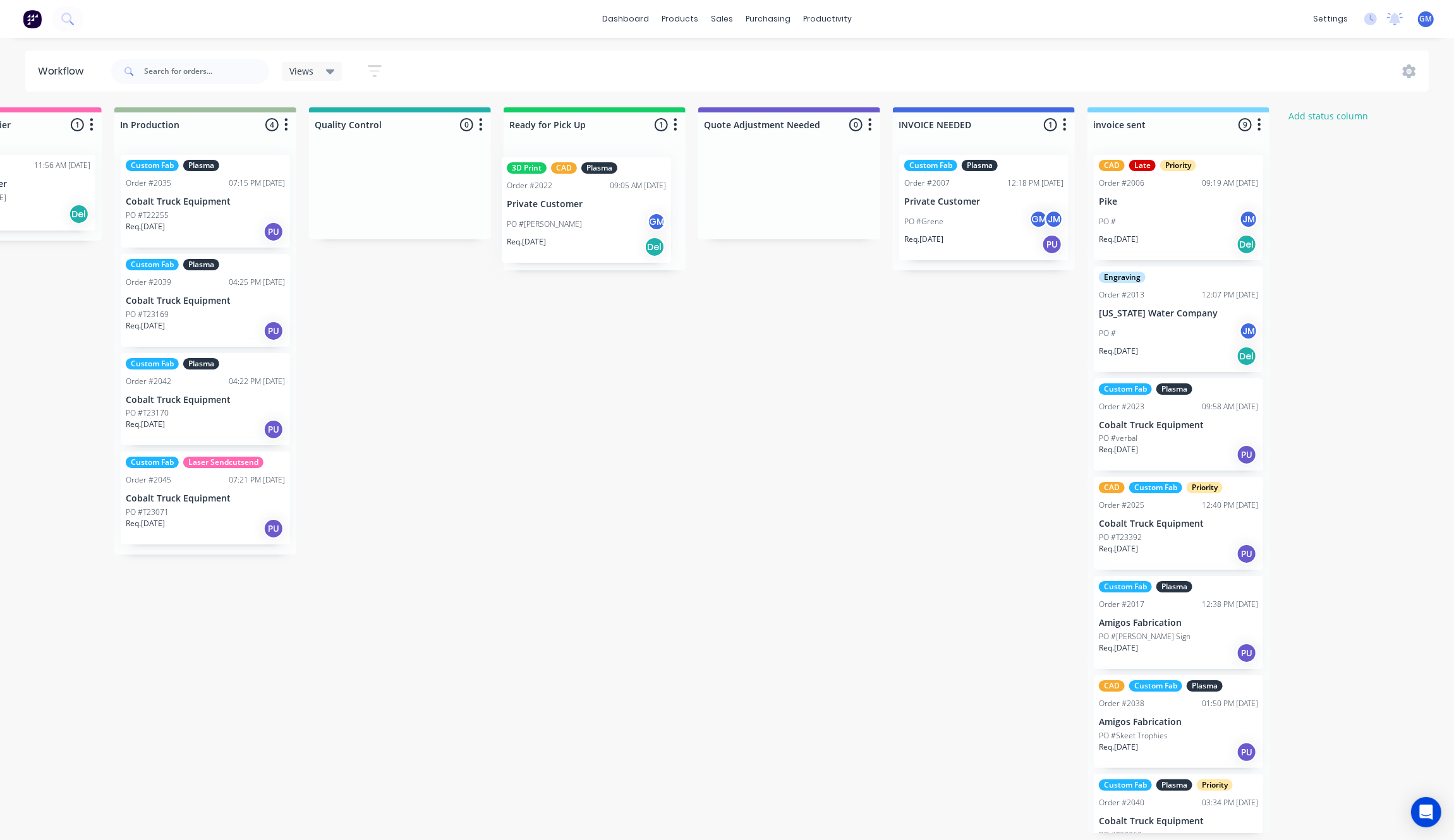
drag, startPoint x: 634, startPoint y: 204, endPoint x: 586, endPoint y: 211, distance: 48.5
click at [586, 211] on div "3D Print CAD Plasma Order #2022 09:05 AM 01/08/25 Private Customer PO #Jason Bl…" at bounding box center [594, 208] width 182 height 125
click at [634, 321] on div "Waiting on Customer 0 Status colour #FF4949 hex #FF4949 Save Cancel Notificatio…" at bounding box center [342, 470] width 2473 height 725
click at [698, 300] on div "Waiting on Customer 0 Status colour #FF4949 hex #FF4949 Save Cancel Notificatio…" at bounding box center [342, 470] width 2473 height 725
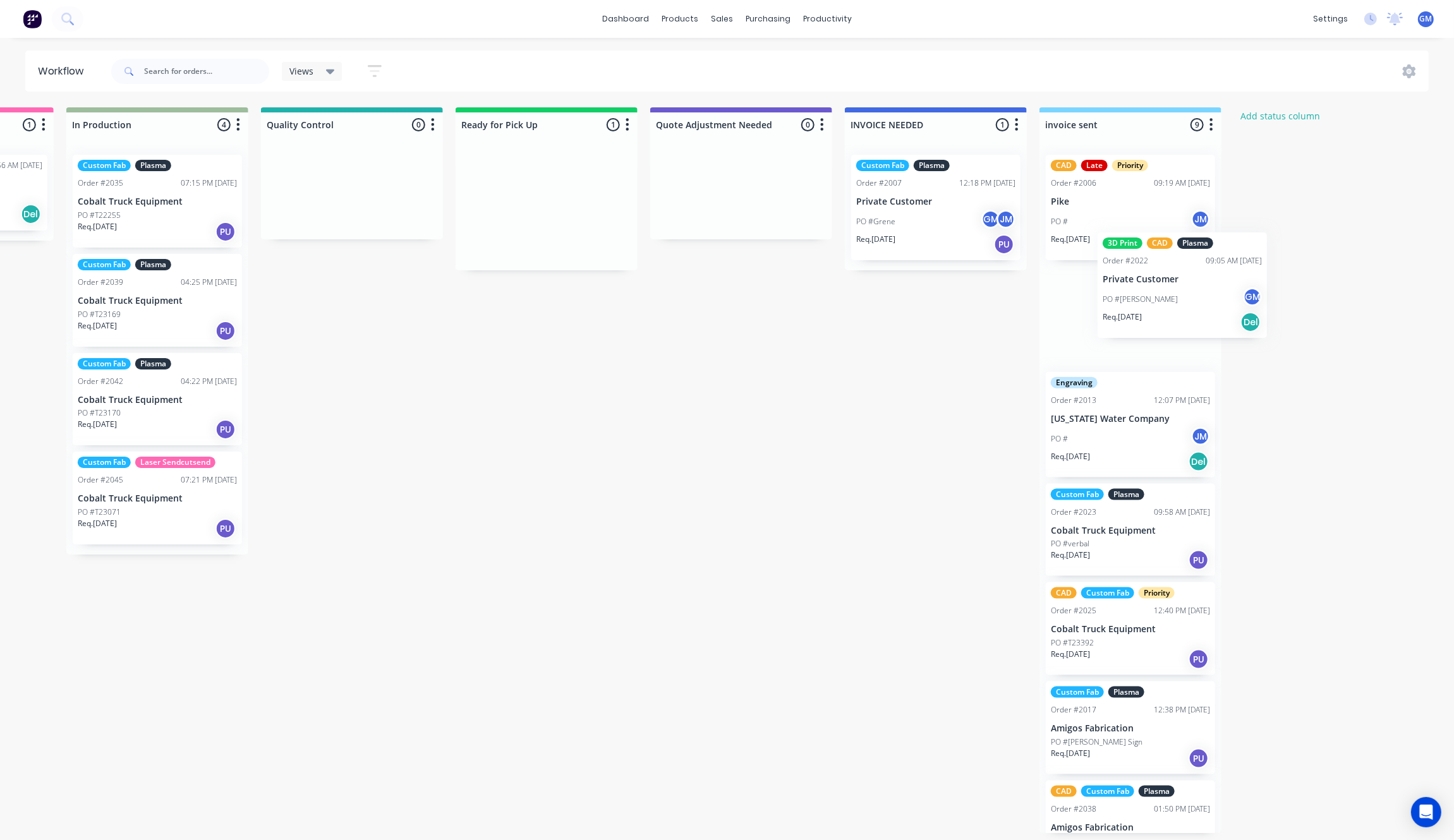
scroll to position [0, 941]
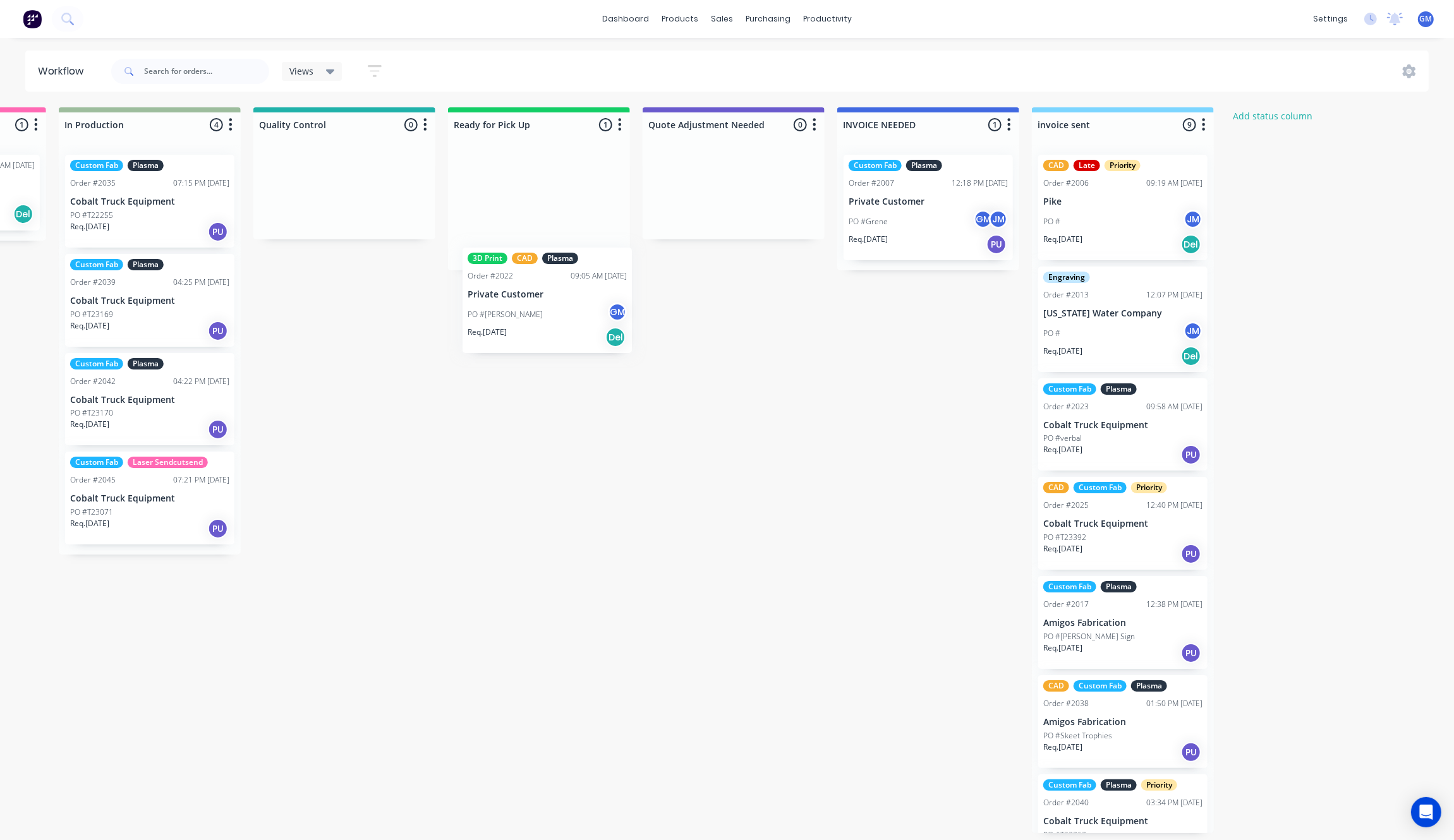
drag, startPoint x: 569, startPoint y: 181, endPoint x: 508, endPoint y: 210, distance: 67.5
click at [508, 210] on div "3D Print CAD Plasma Order #2022 09:05 AM 01/08/25 Private Customer PO #Jason Bl…" at bounding box center [539, 208] width 182 height 125
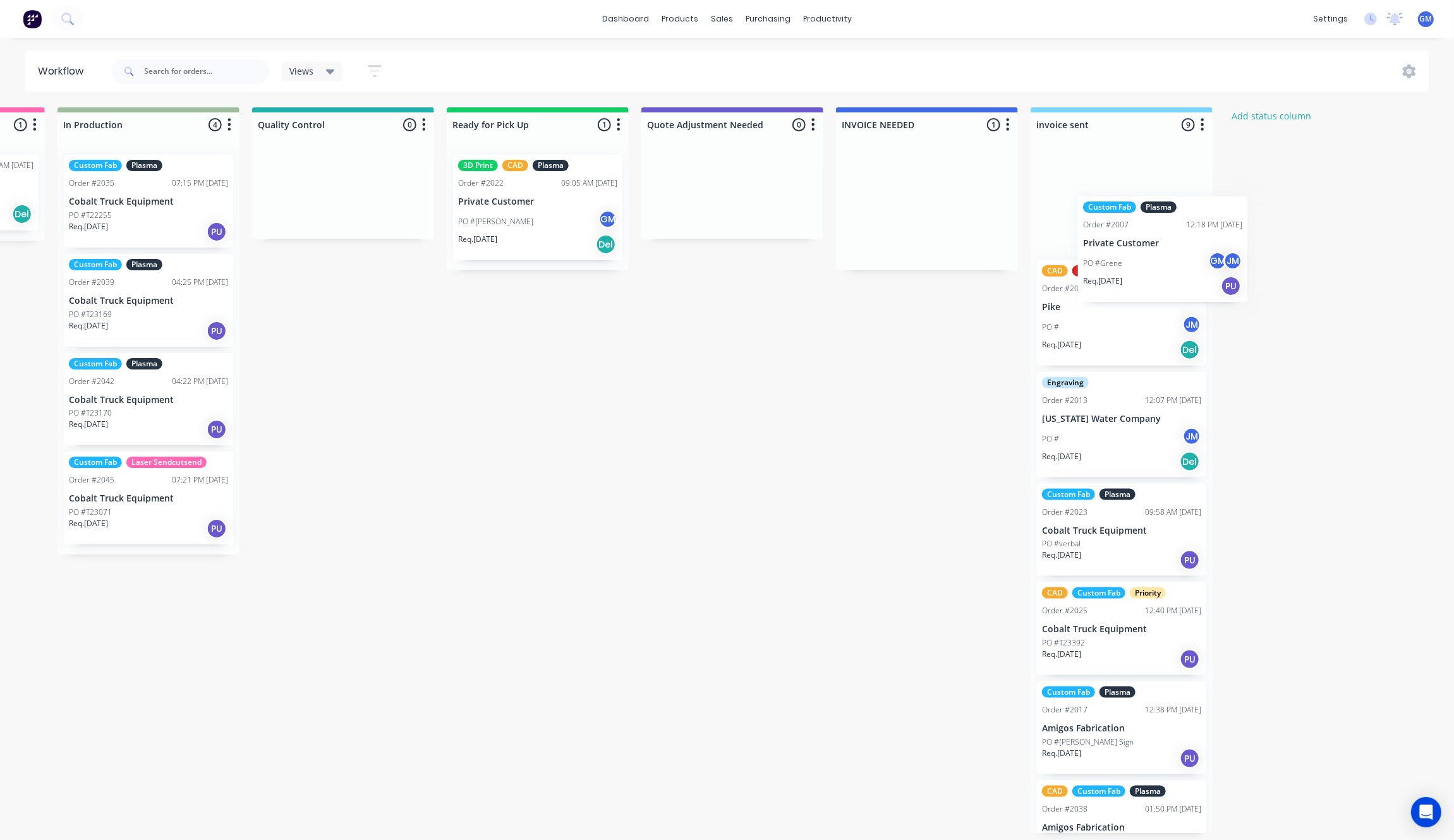
scroll to position [3, 948]
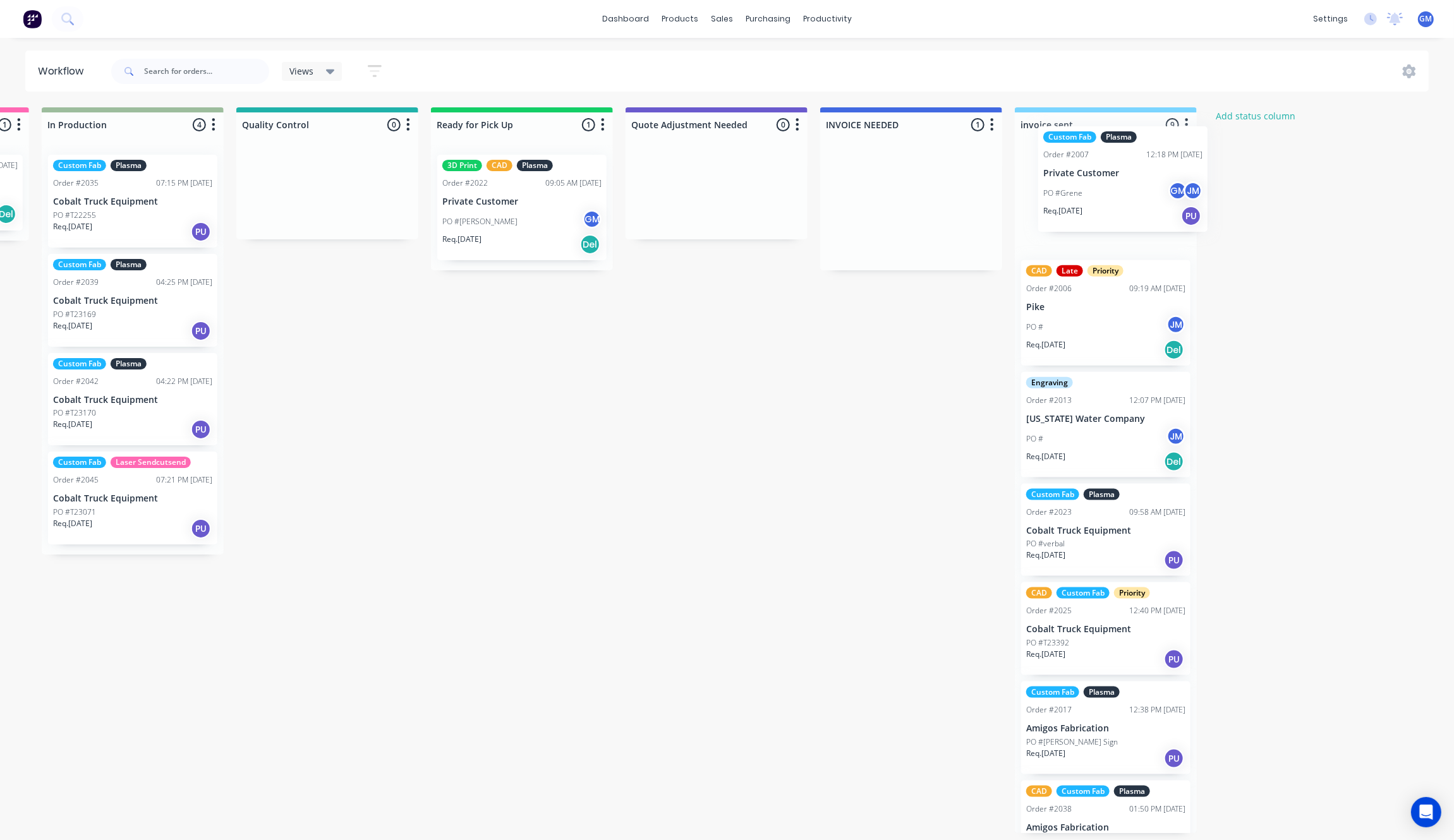
drag, startPoint x: 917, startPoint y: 190, endPoint x: 1170, endPoint y: 206, distance: 253.5
click at [1094, 181] on div "Waiting on Customer 0 Status colour #FF4949 hex #FF4949 Save Cancel Notificatio…" at bounding box center [269, 470] width 2473 height 725
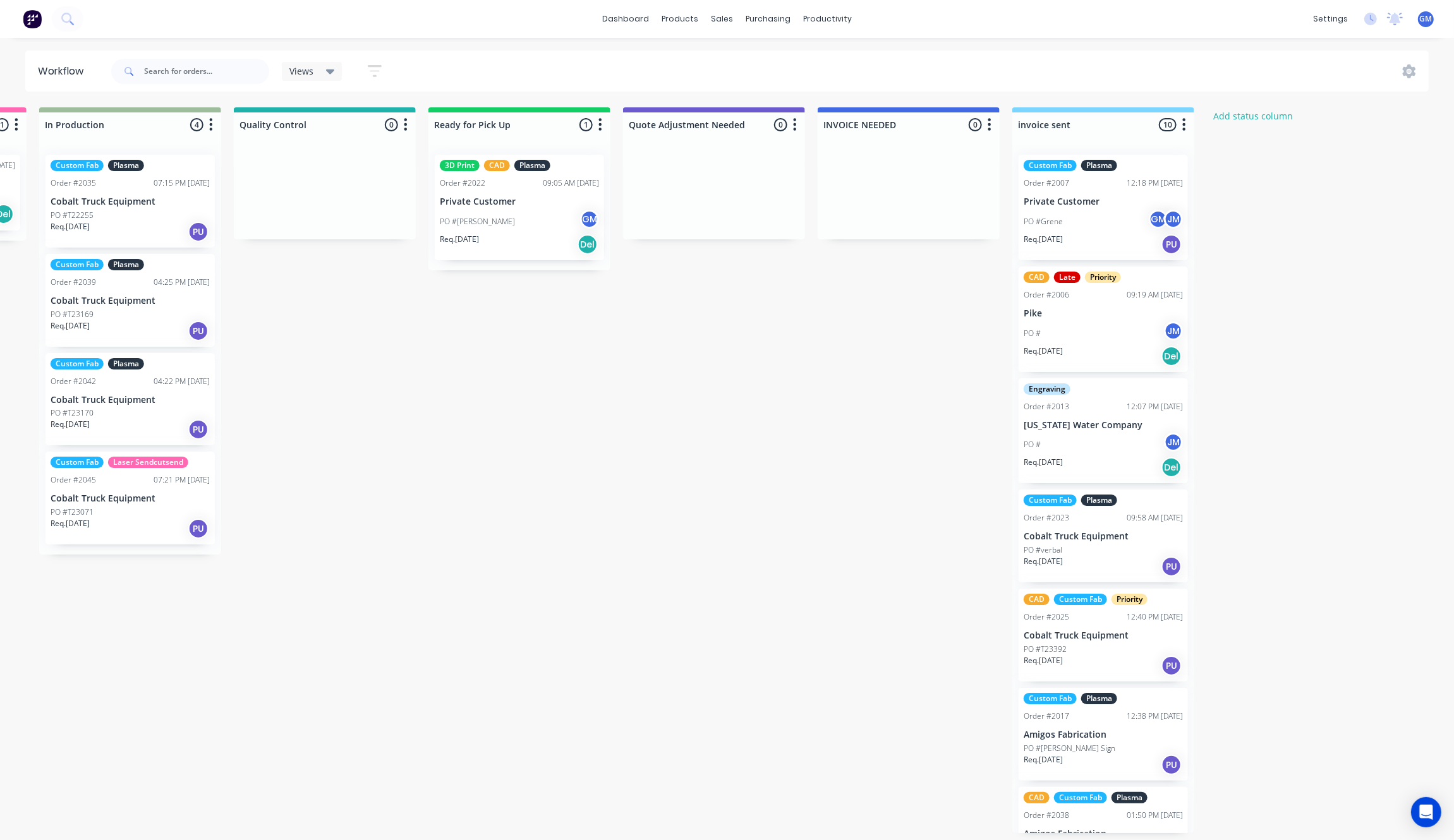
click at [1252, 216] on div "Waiting on Customer 0 Status colour #FF4949 hex #FF4949 Save Cancel Notificatio…" at bounding box center [266, 470] width 2473 height 725
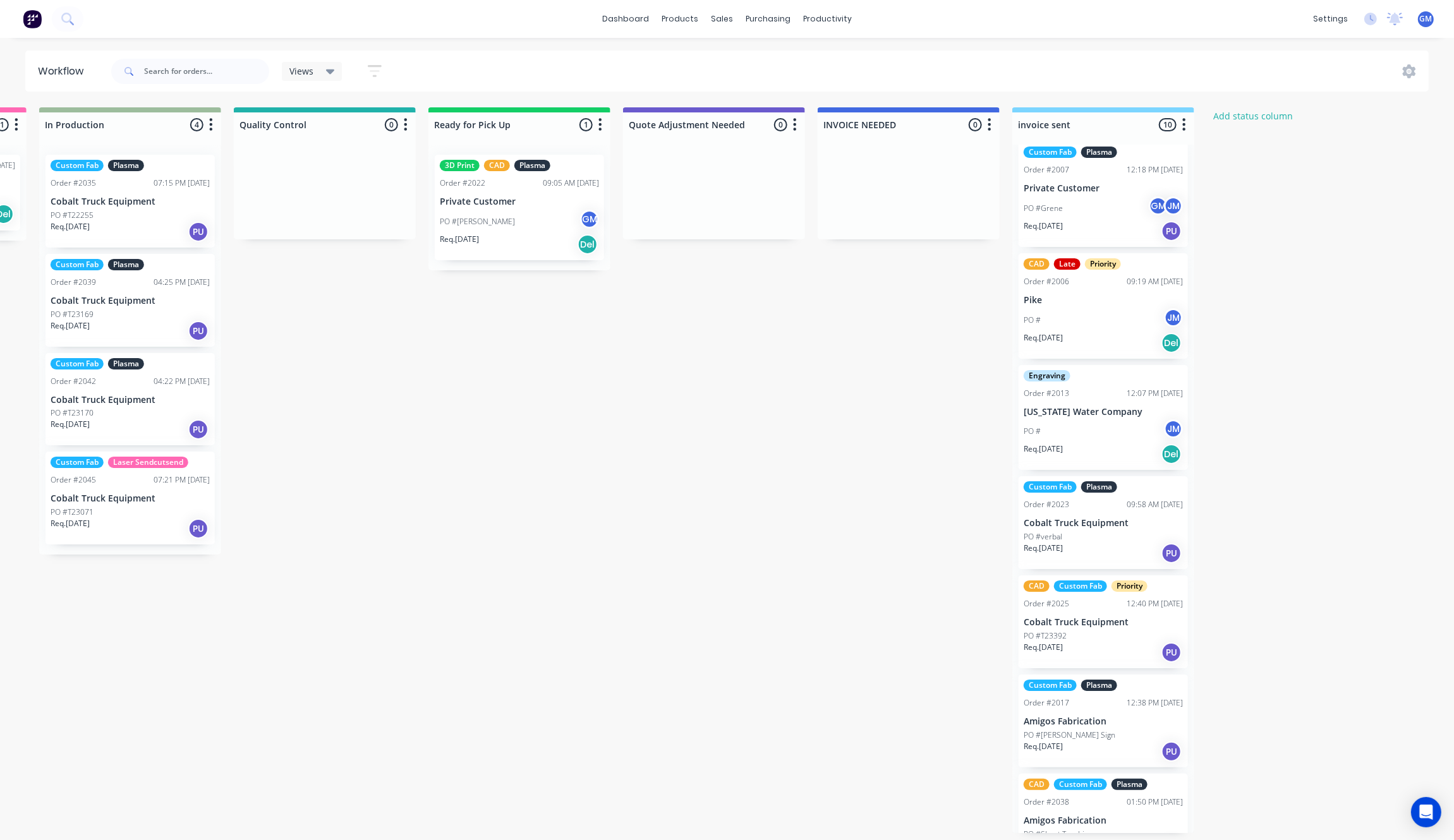
scroll to position [0, 0]
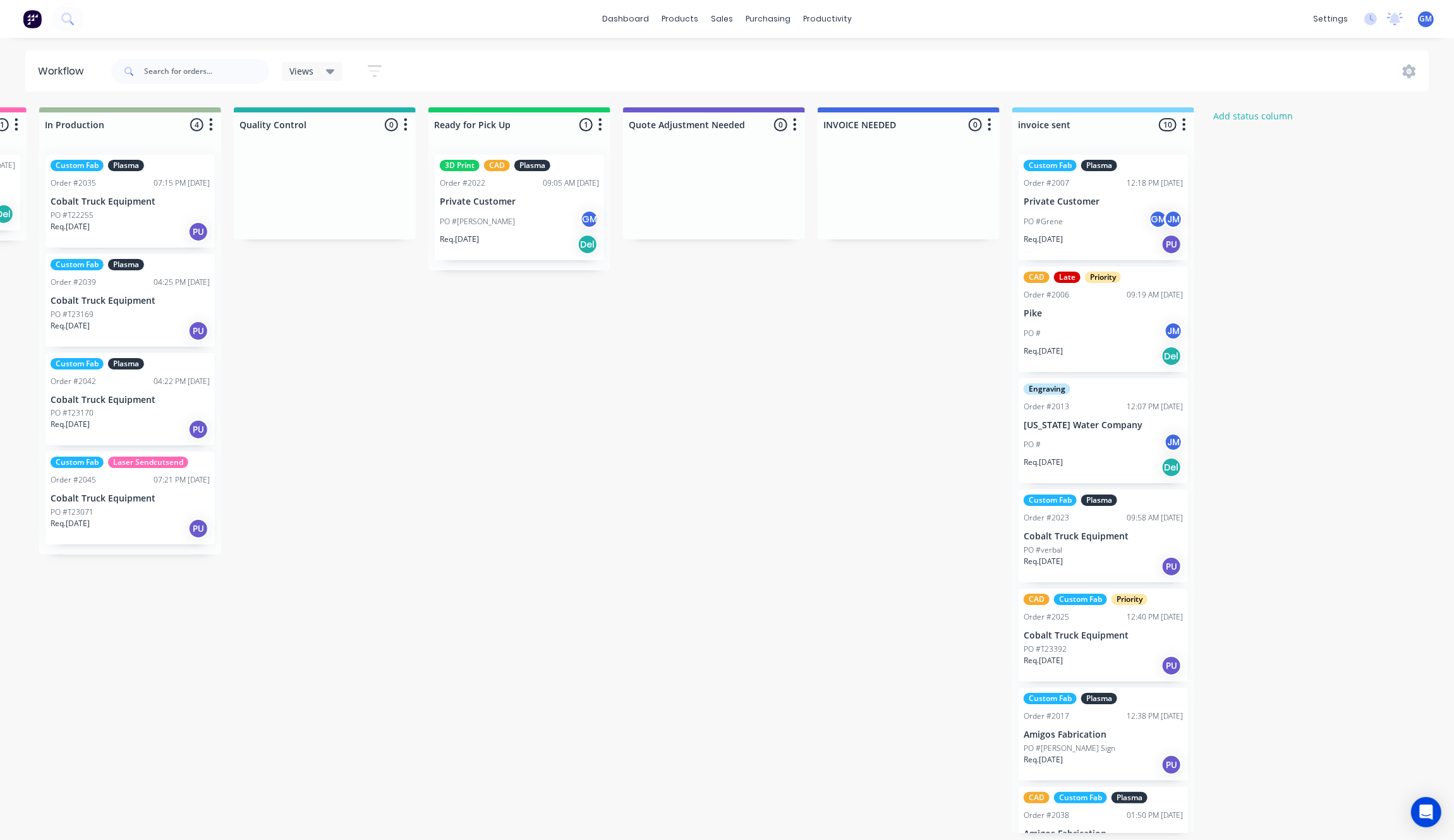
click at [1137, 210] on div "PO #Grene GM JM" at bounding box center [1102, 221] width 160 height 24
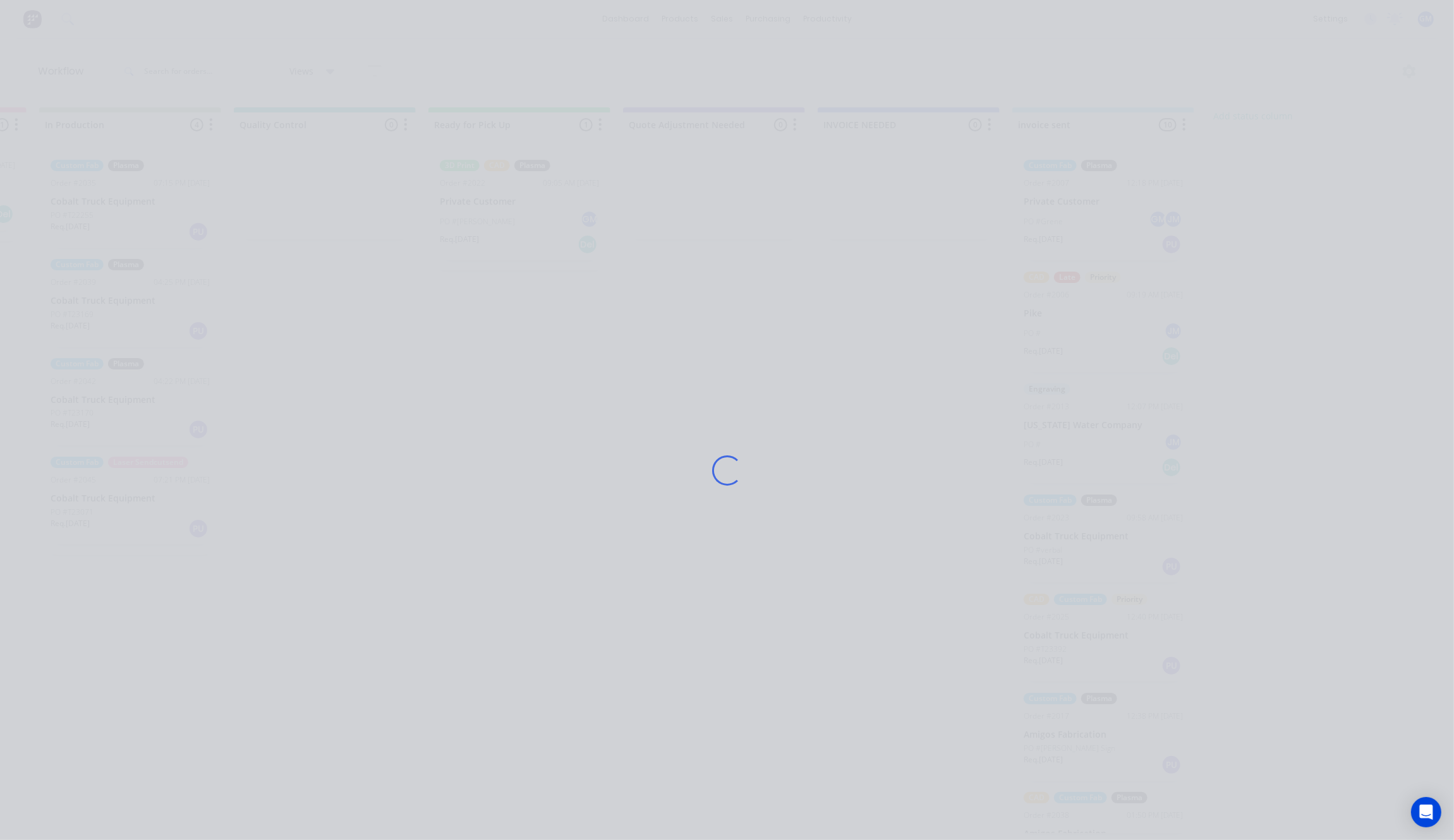
click at [630, 132] on div "Loading..." at bounding box center [727, 471] width 1010 height 840
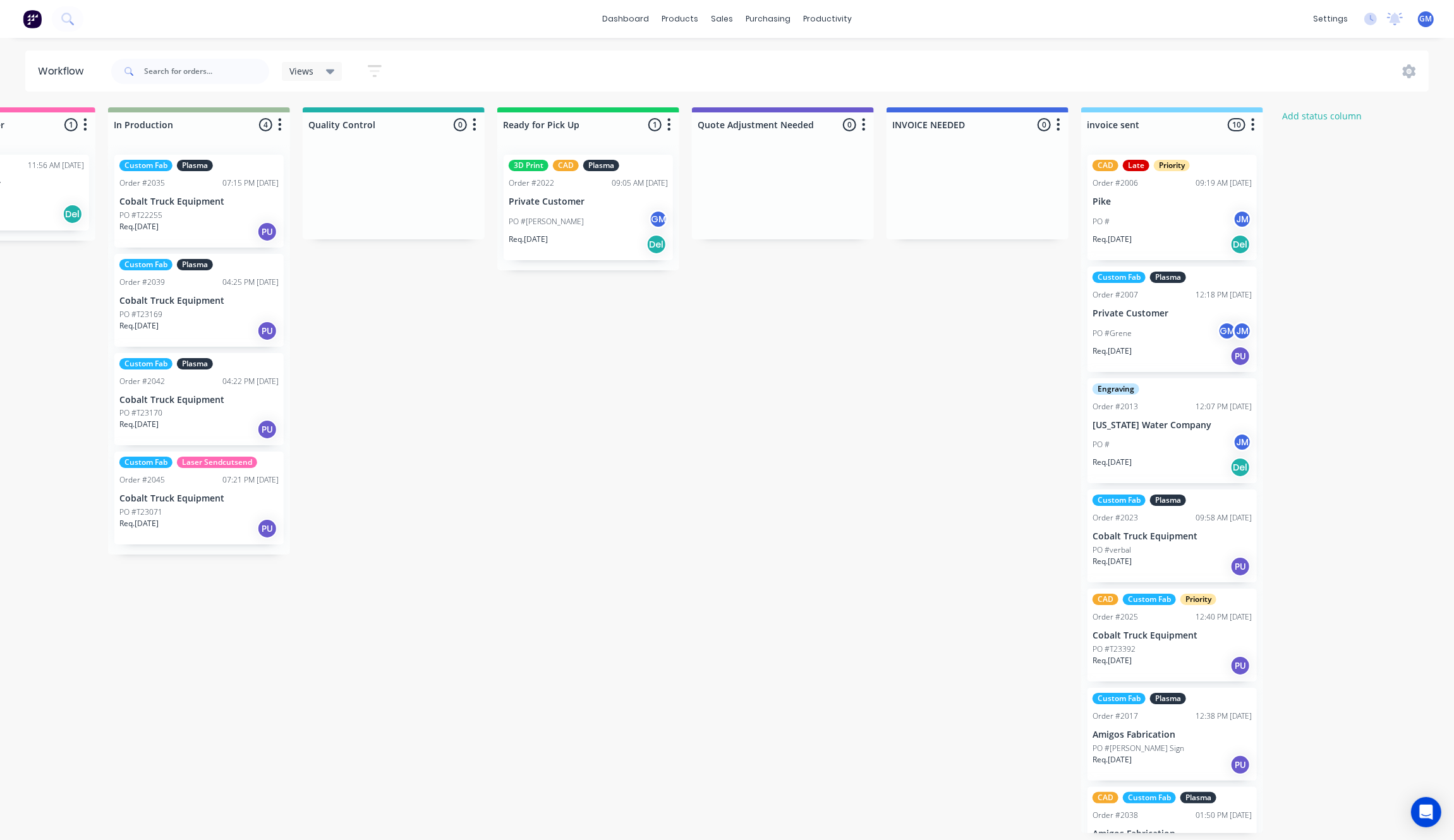
scroll to position [0, 1019]
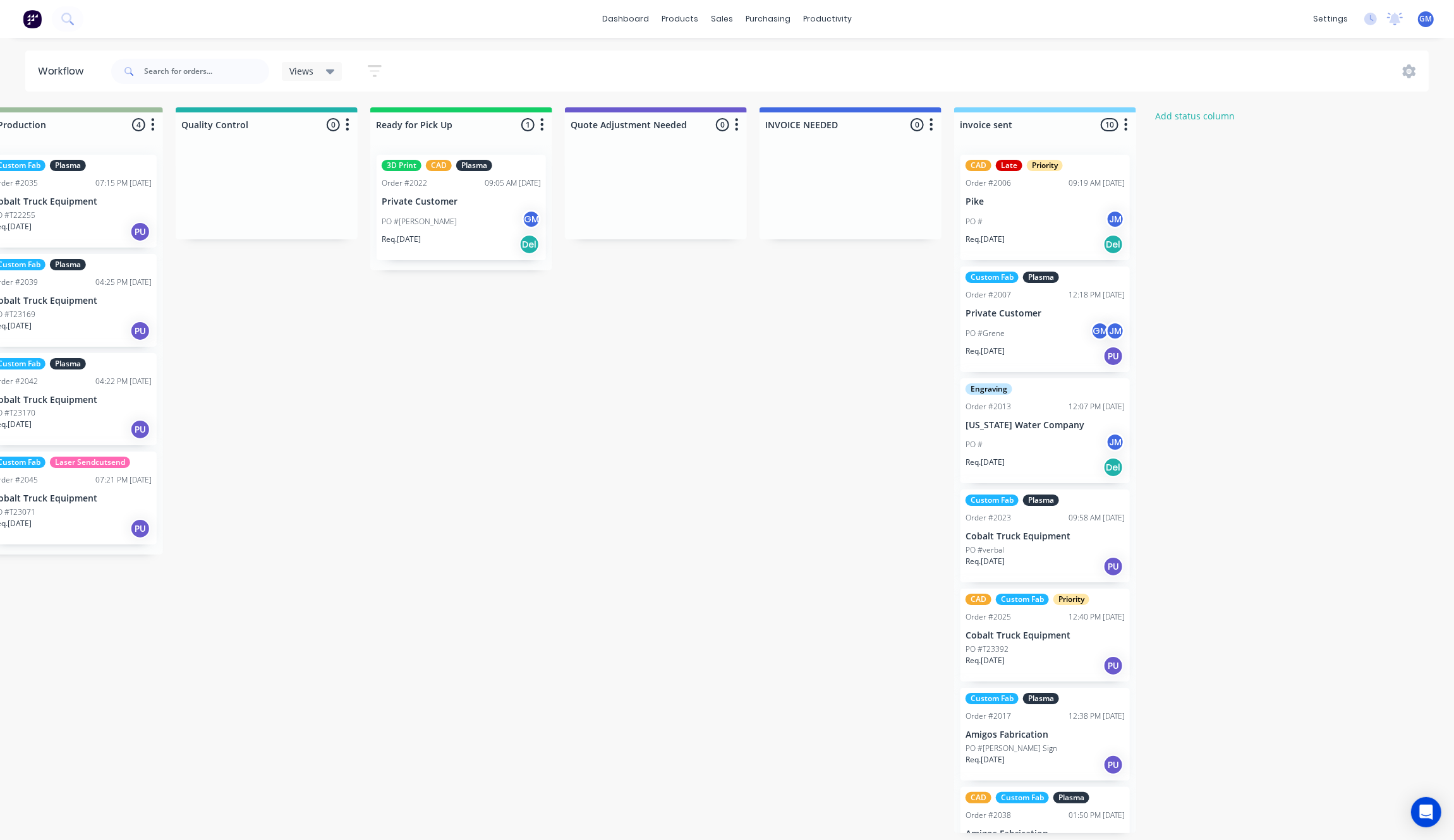
click at [1022, 437] on div "PO # JM" at bounding box center [1045, 444] width 160 height 24
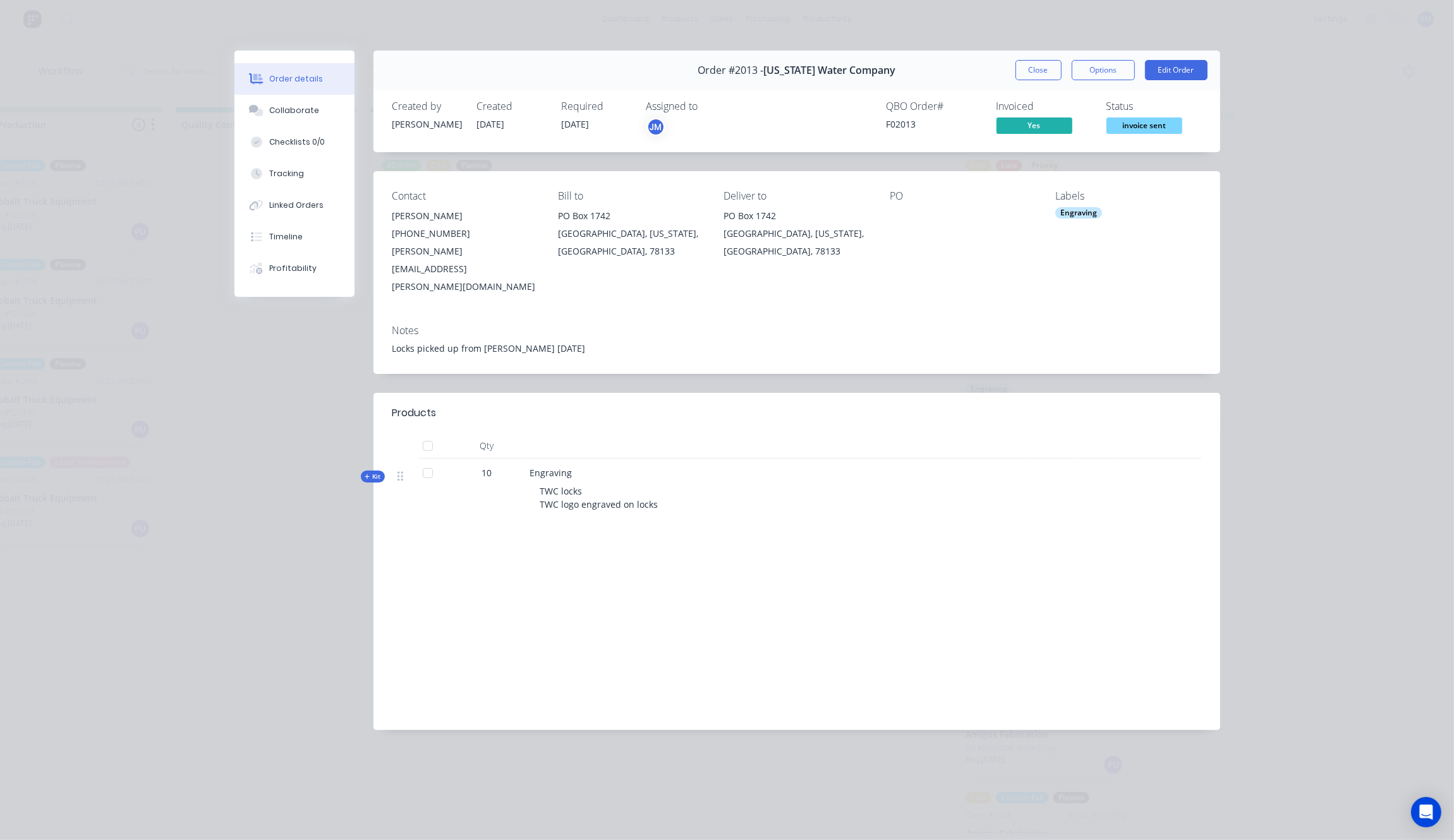
click at [1144, 131] on span "invoice sent" at bounding box center [1144, 125] width 75 height 16
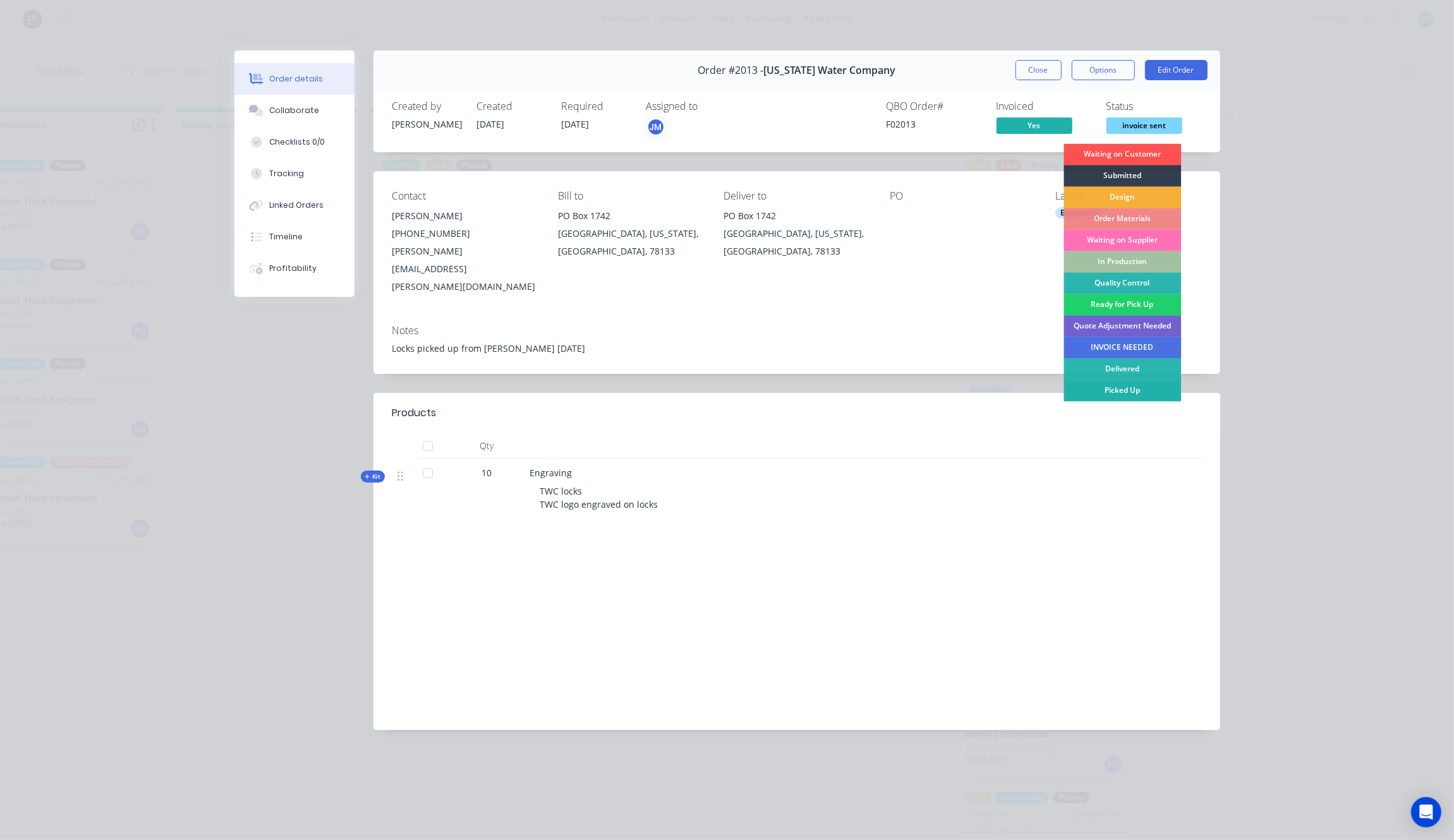
click at [1156, 384] on div "Picked Up" at bounding box center [1122, 391] width 117 height 22
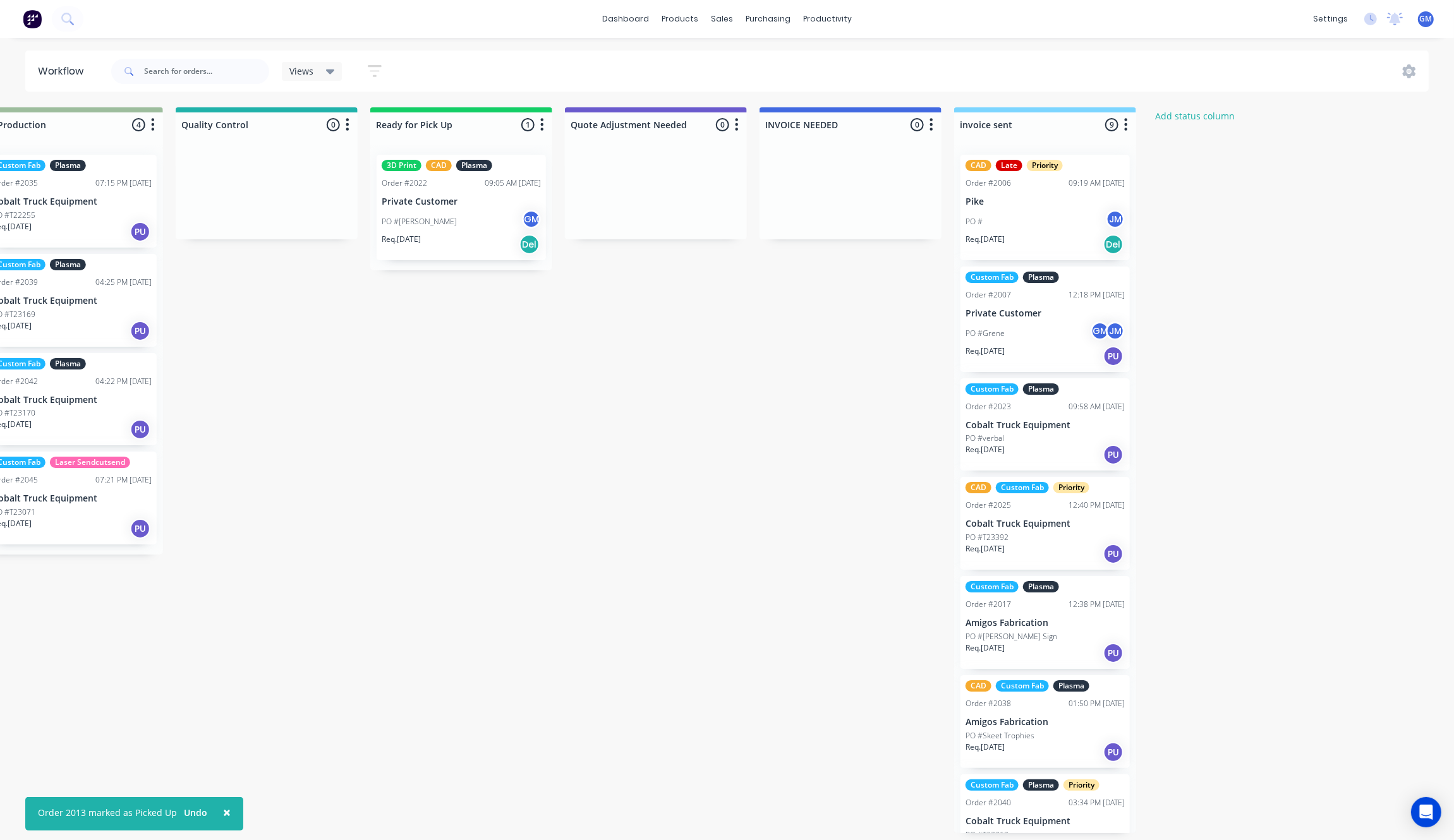
click at [1251, 286] on div "Waiting on Customer 0 Status colour #FF4949 hex #FF4949 Save Cancel Notificatio…" at bounding box center [209, 470] width 2473 height 725
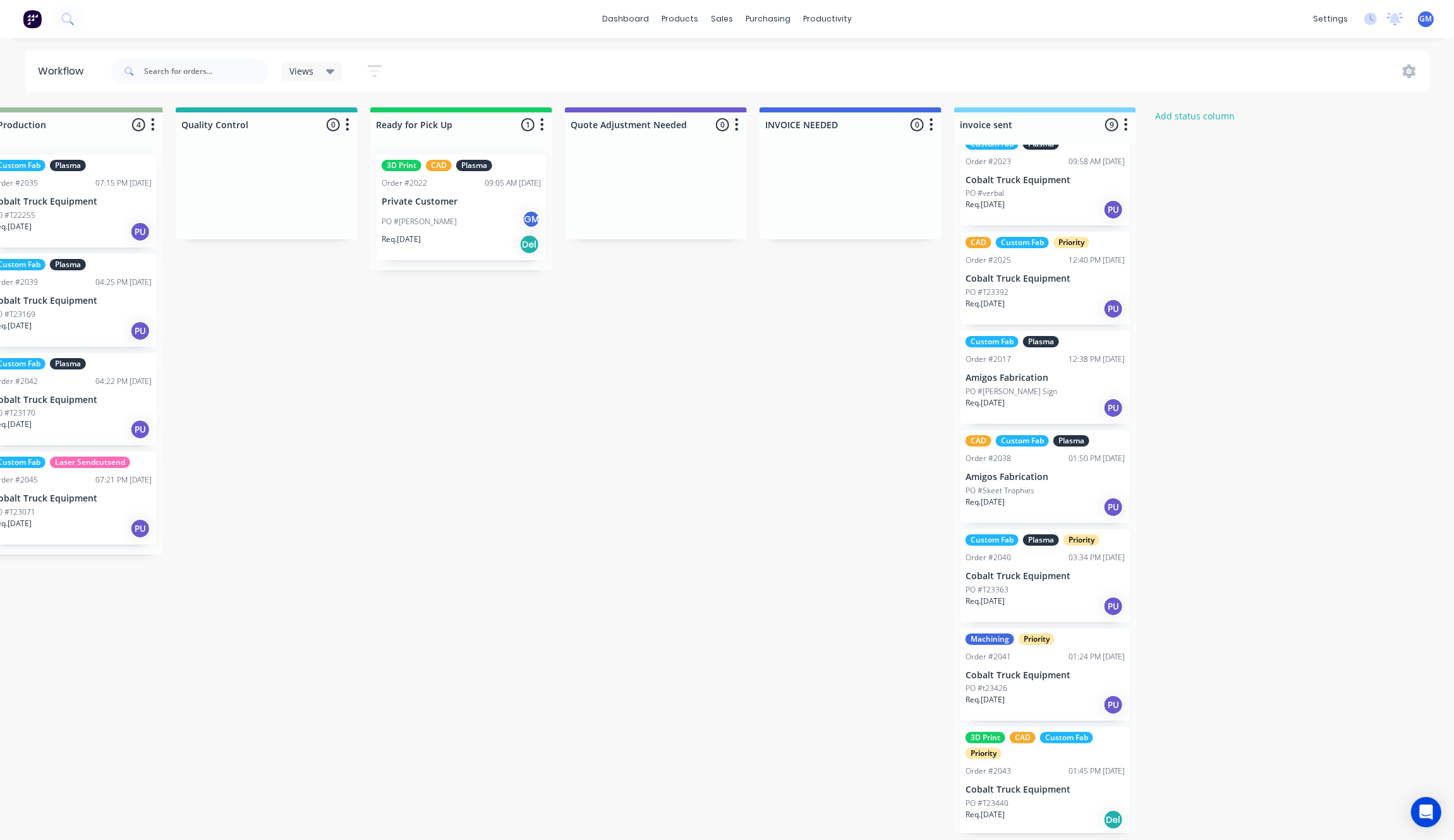
scroll to position [5, 1019]
click at [1196, 521] on div "Waiting on Customer 0 Status colour #FF4949 hex #FF4949 Save Cancel Notificatio…" at bounding box center [209, 470] width 2473 height 725
click at [1180, 645] on div "Waiting on Customer 0 Status colour #FF4949 hex #FF4949 Save Cancel Notificatio…" at bounding box center [209, 470] width 2473 height 725
drag, startPoint x: 1288, startPoint y: 373, endPoint x: 1245, endPoint y: 422, distance: 65.2
click at [1267, 409] on div "Waiting on Customer 0 Status colour #FF4949 hex #FF4949 Save Cancel Notificatio…" at bounding box center [209, 470] width 2473 height 725
